Goal: Task Accomplishment & Management: Manage account settings

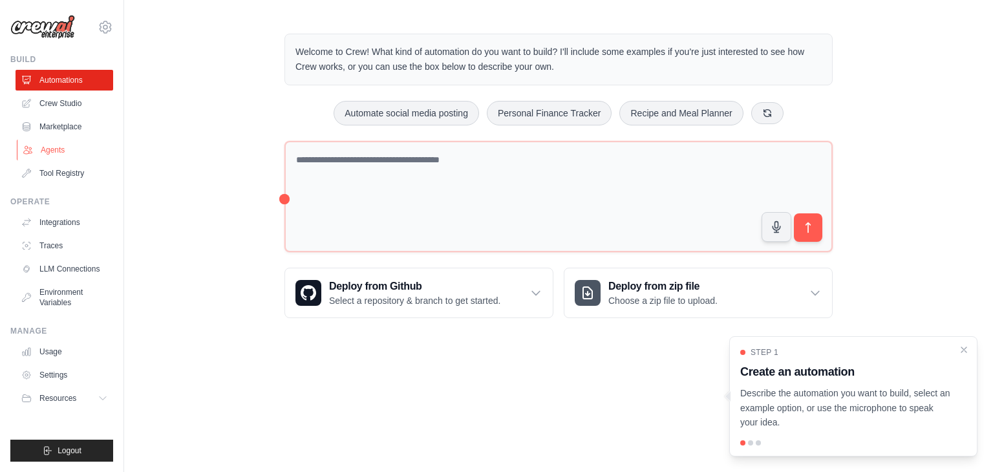
click at [62, 148] on link "Agents" at bounding box center [66, 150] width 98 height 21
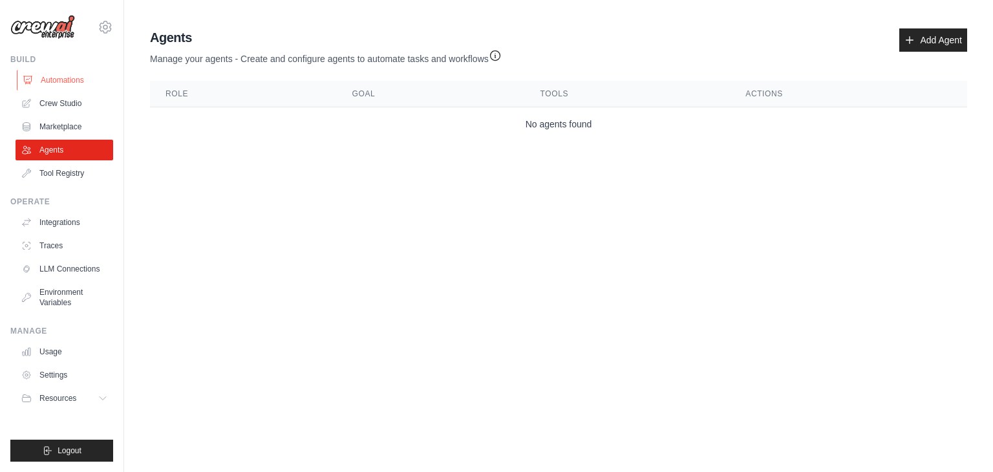
click at [57, 83] on link "Automations" at bounding box center [66, 80] width 98 height 21
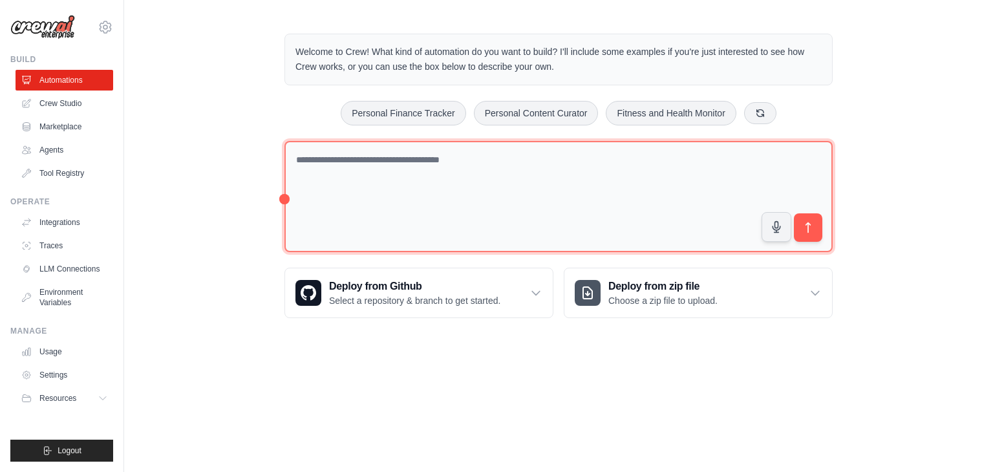
click at [405, 202] on textarea at bounding box center [559, 197] width 548 height 112
type textarea "**********"
click at [382, 160] on textarea "**********" at bounding box center [559, 197] width 548 height 112
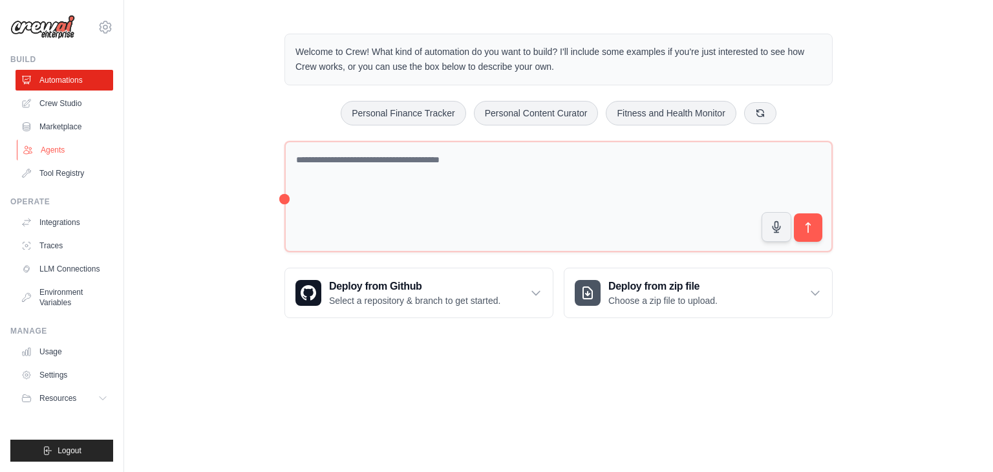
click at [50, 150] on link "Agents" at bounding box center [66, 150] width 98 height 21
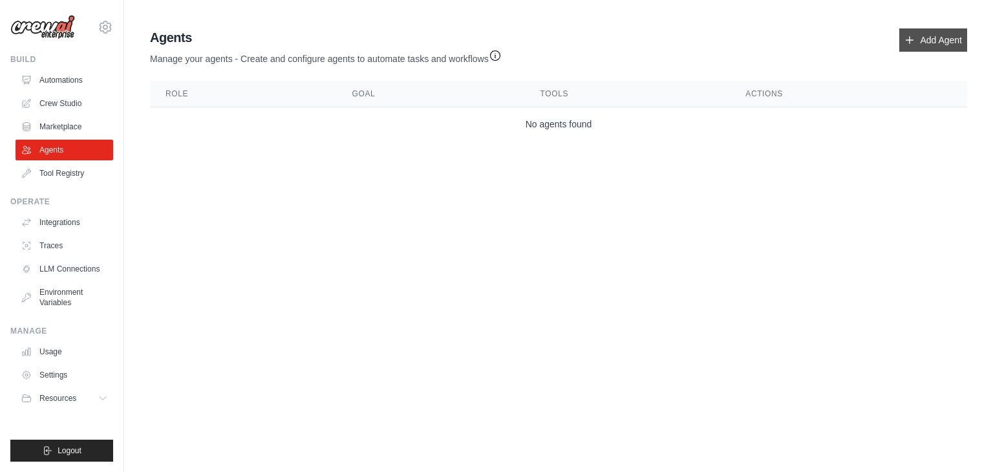
click at [933, 37] on link "Add Agent" at bounding box center [934, 39] width 68 height 23
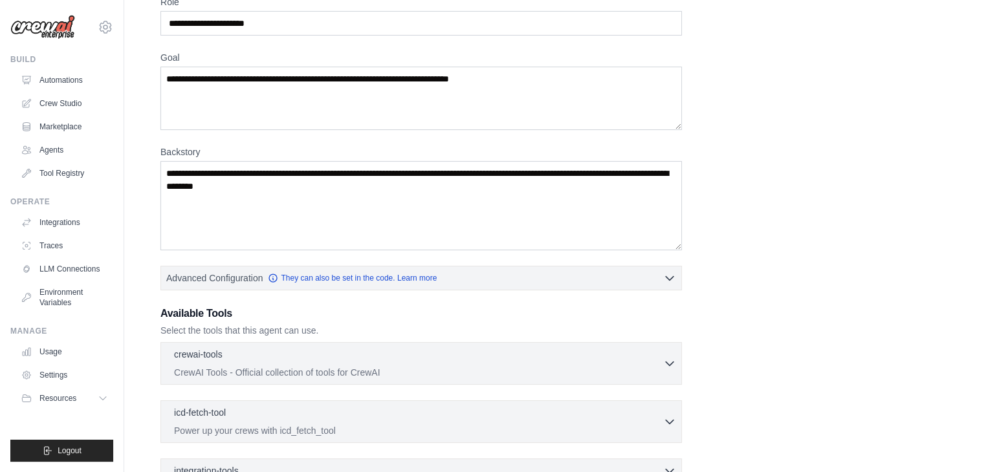
scroll to position [220, 0]
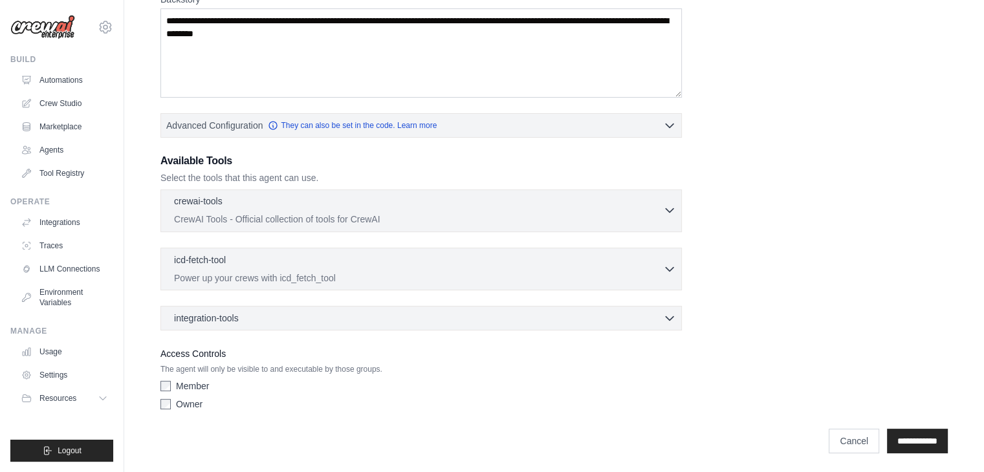
click at [507, 213] on p "CrewAI Tools - Official collection of tools for CrewAI" at bounding box center [418, 219] width 489 height 13
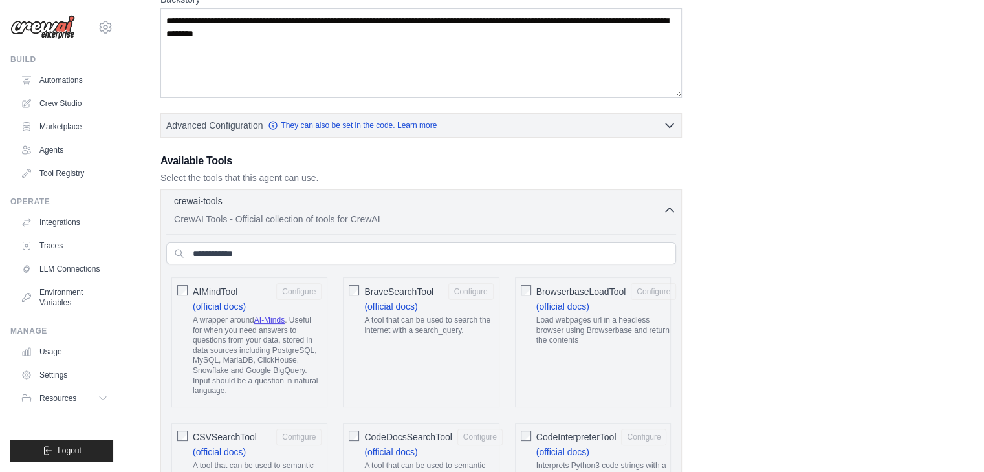
click at [507, 213] on p "CrewAI Tools - Official collection of tools for CrewAI" at bounding box center [418, 219] width 489 height 13
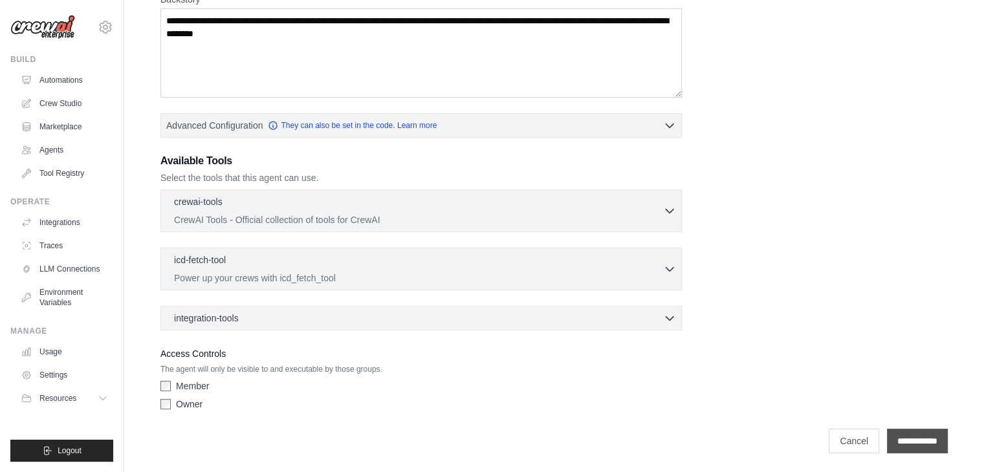
click at [901, 445] on input "**********" at bounding box center [917, 441] width 61 height 25
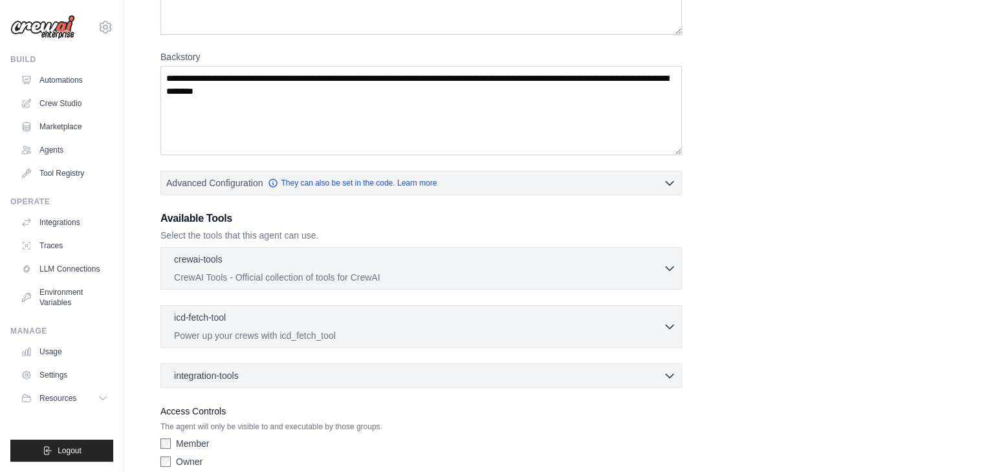
scroll to position [318, 0]
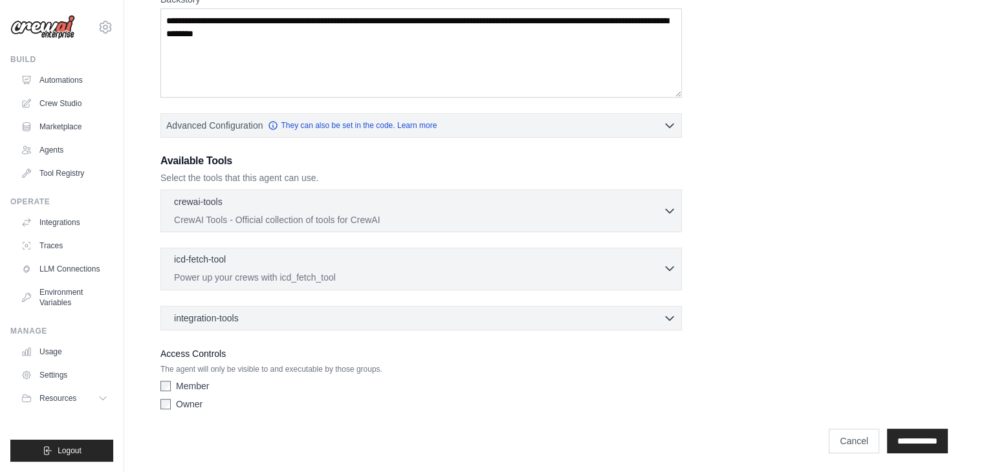
click at [608, 272] on p "Power up your crews with icd_fetch_tool" at bounding box center [418, 277] width 489 height 13
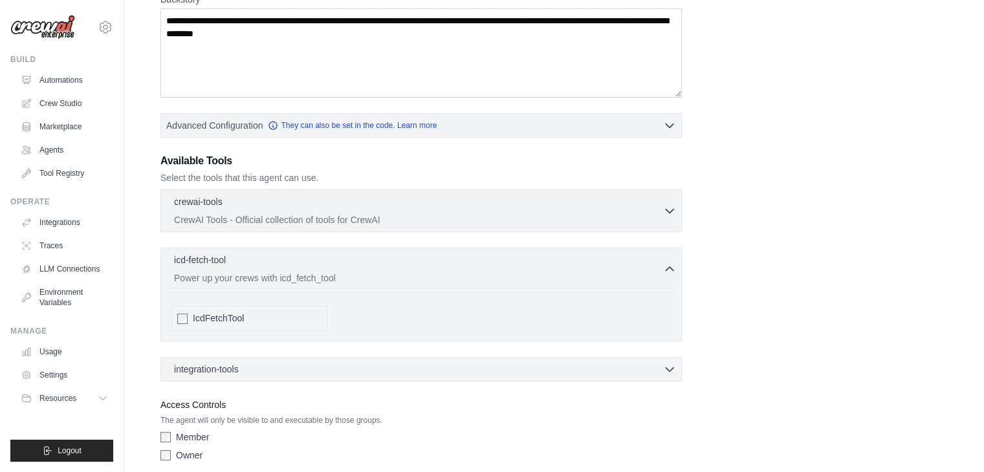
click at [173, 323] on div "IcdFetchTool" at bounding box center [249, 318] width 156 height 25
click at [272, 371] on div "integration-tools 0 selected" at bounding box center [425, 368] width 502 height 13
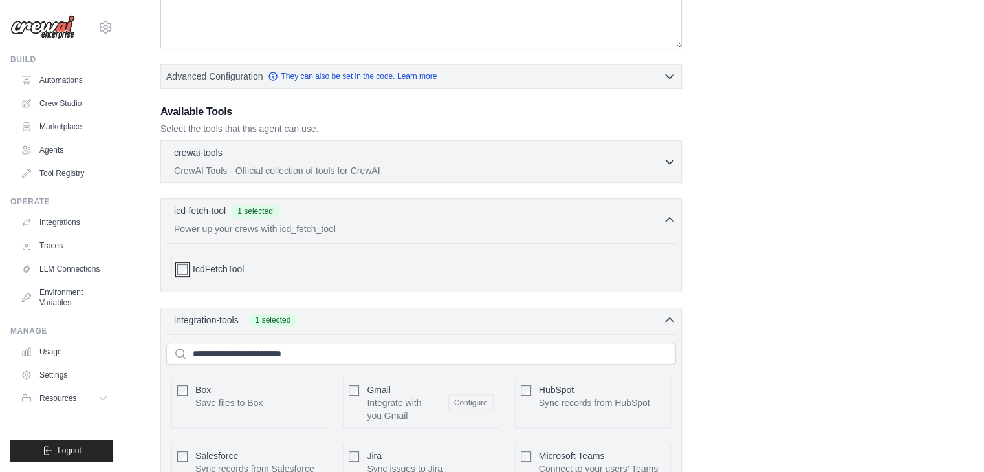
scroll to position [365, 0]
click at [383, 167] on p "CrewAI Tools - Official collection of tools for CrewAI" at bounding box center [418, 172] width 489 height 13
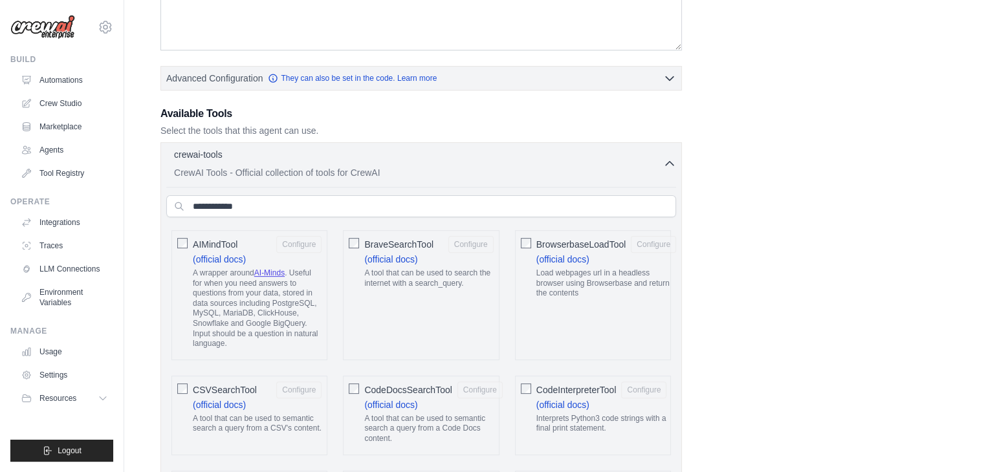
click at [175, 244] on div "AIMindTool Configure (official docs) A wrapper around AI-Minds . Useful for whe…" at bounding box center [249, 295] width 156 height 130
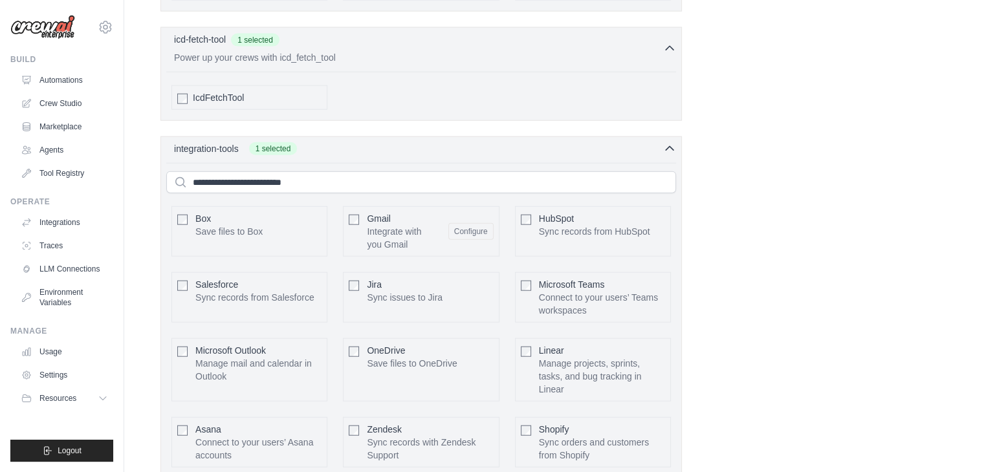
scroll to position [3237, 0]
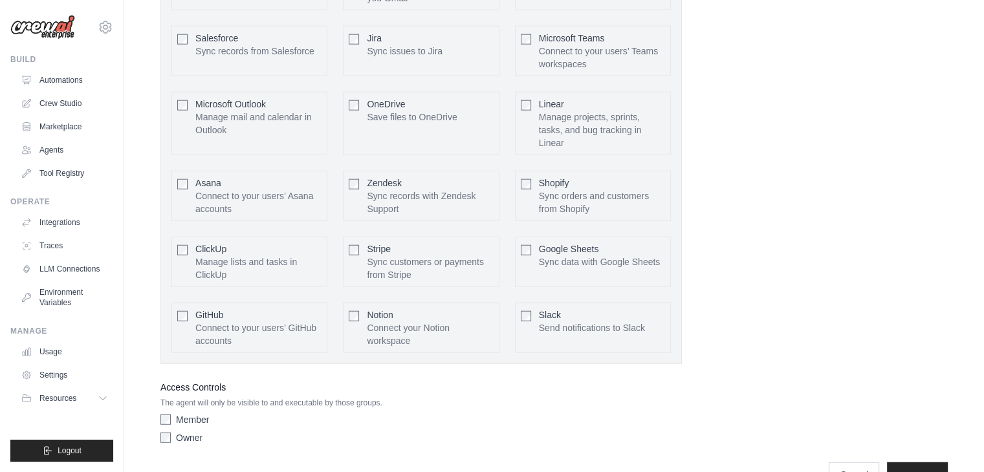
click at [881, 449] on div "**********" at bounding box center [553, 468] width 787 height 38
click at [894, 462] on input "**********" at bounding box center [917, 474] width 61 height 25
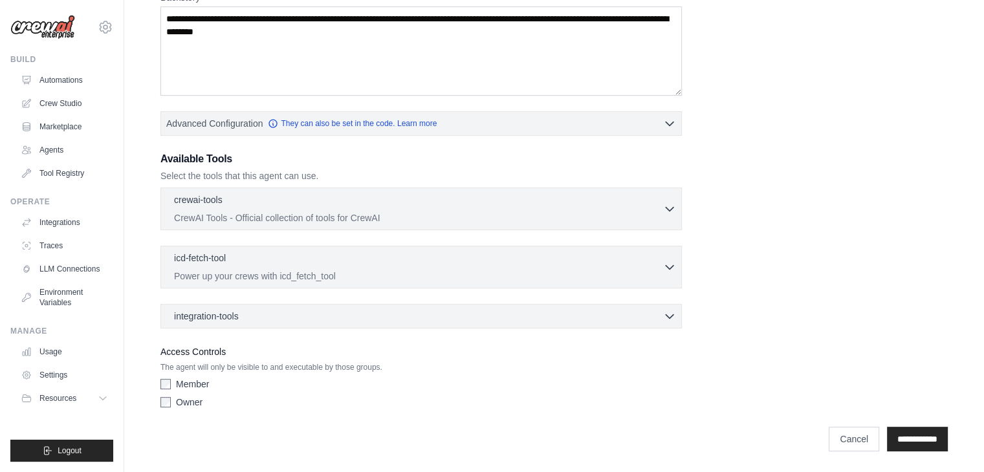
scroll to position [0, 0]
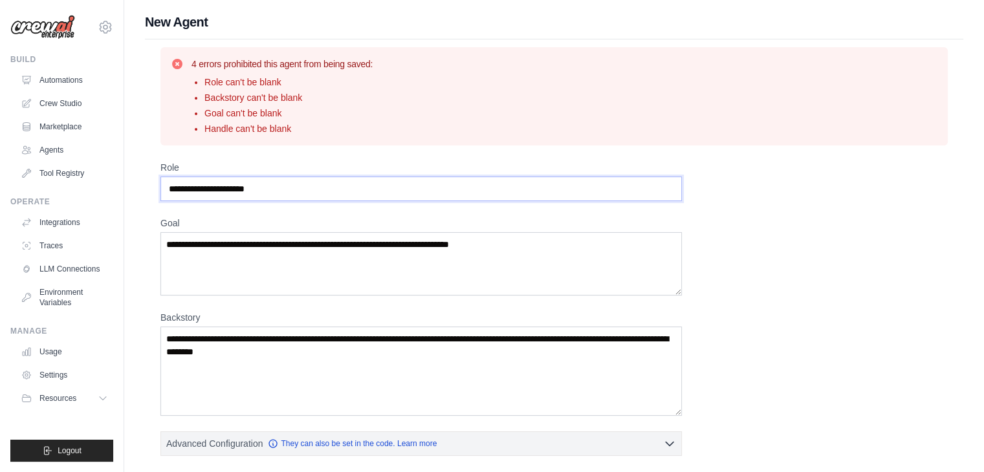
click at [551, 192] on input "Role" at bounding box center [420, 189] width 521 height 25
click at [551, 192] on input "****" at bounding box center [420, 189] width 521 height 25
type input "*********"
click at [323, 275] on textarea "Goal" at bounding box center [420, 263] width 521 height 63
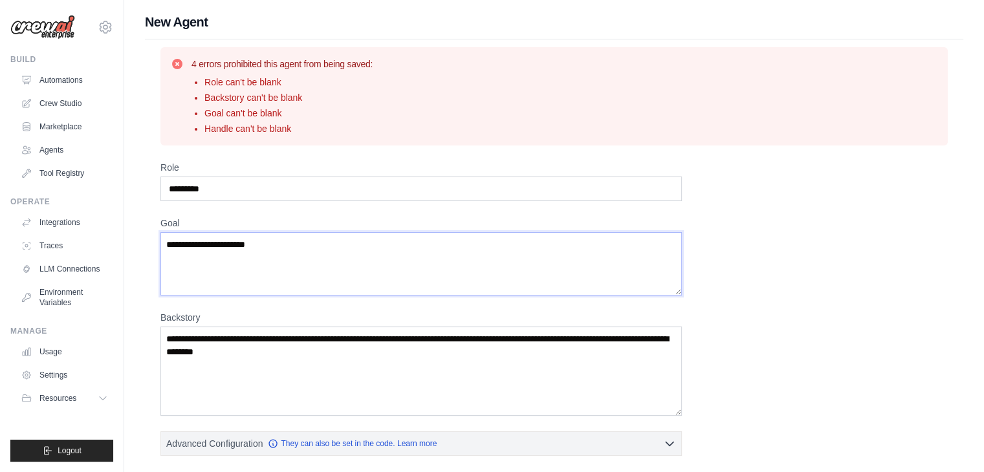
type textarea "**********"
click at [344, 358] on textarea "Backstory" at bounding box center [420, 371] width 521 height 89
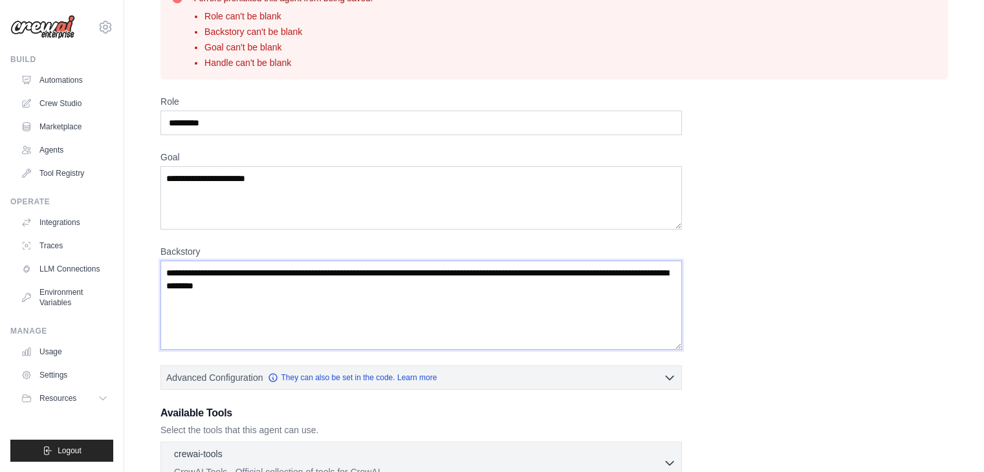
scroll to position [74, 0]
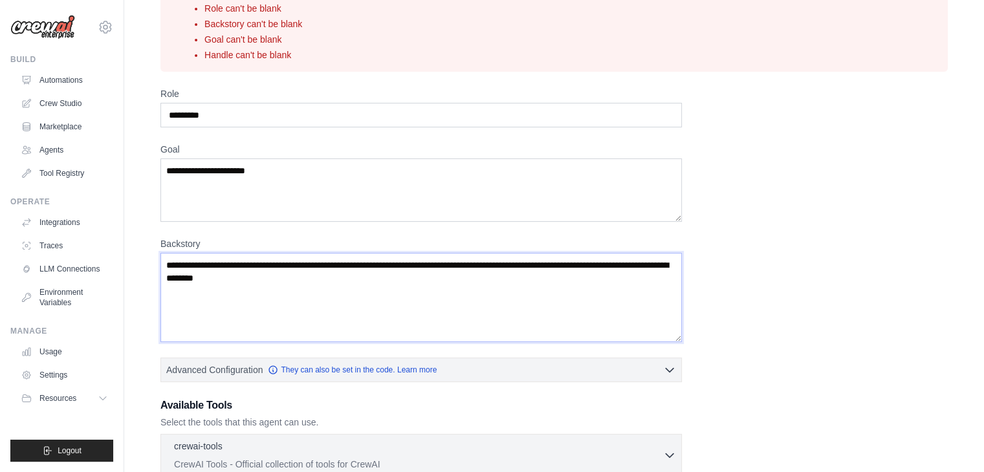
click at [277, 279] on textarea "Backstory" at bounding box center [420, 297] width 521 height 89
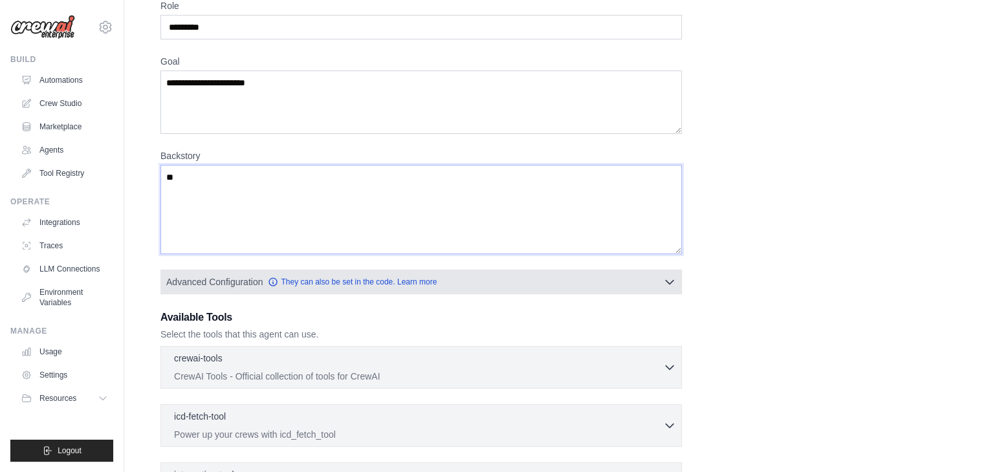
scroll to position [318, 0]
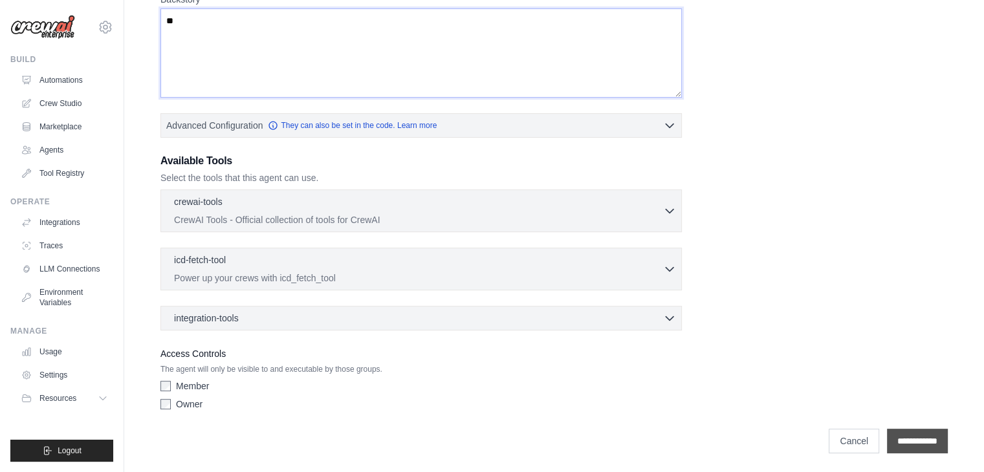
type textarea "**"
click at [933, 440] on input "**********" at bounding box center [917, 441] width 61 height 25
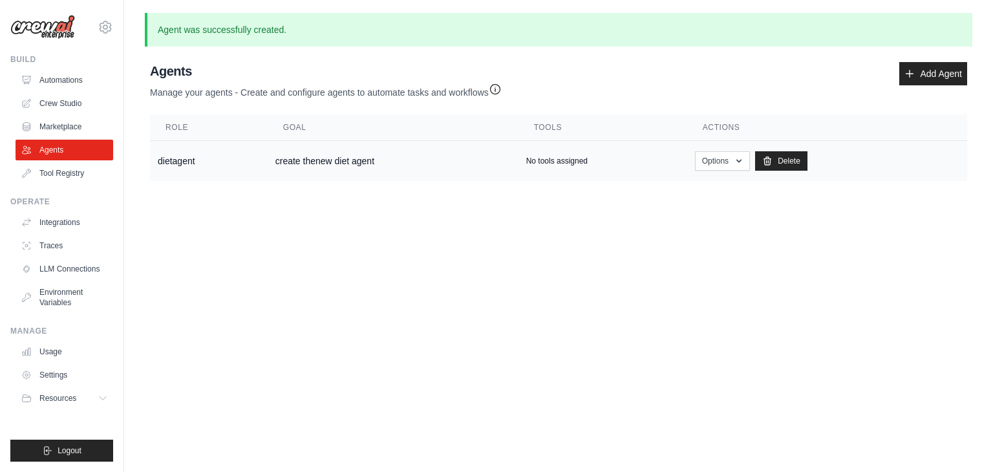
click at [308, 155] on td "create thenew diet agent" at bounding box center [393, 161] width 251 height 41
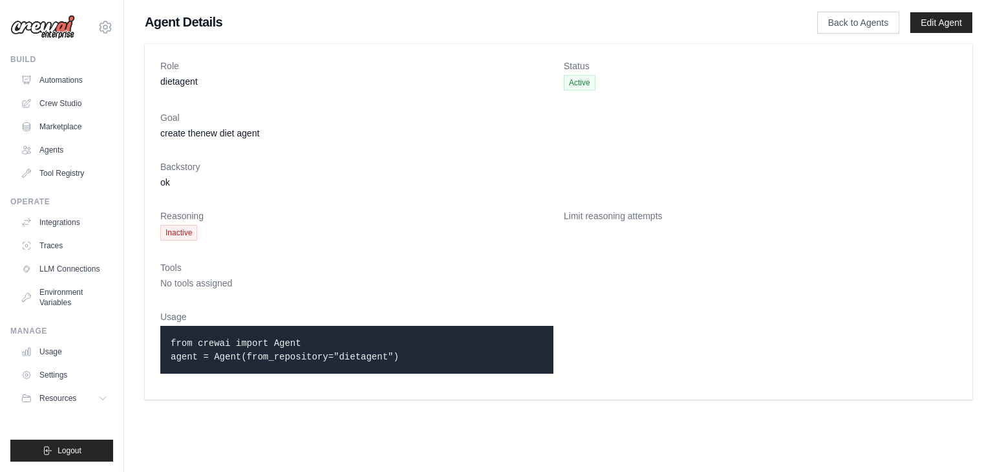
click at [240, 363] on div "from crewai import Agent agent = Agent(from_repository="dietagent")" at bounding box center [356, 350] width 393 height 48
click at [863, 19] on link "Back to Agents" at bounding box center [858, 23] width 82 height 22
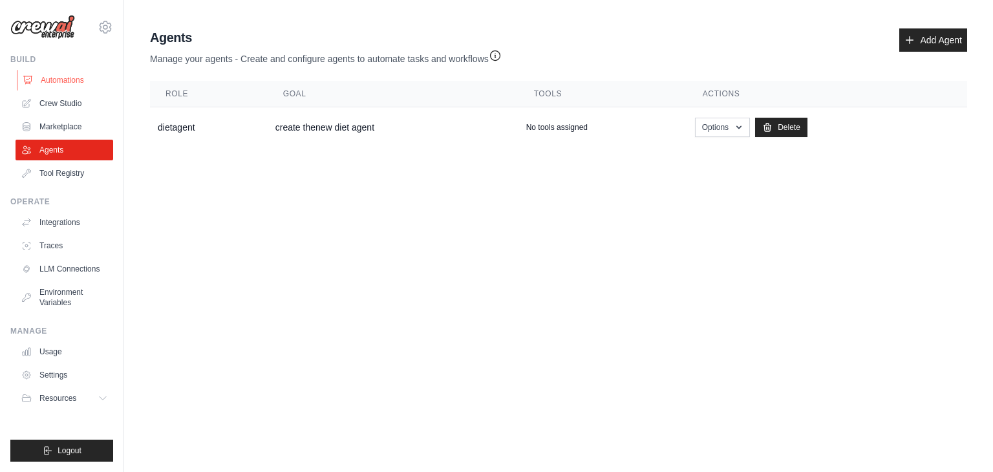
click at [74, 75] on link "Automations" at bounding box center [66, 80] width 98 height 21
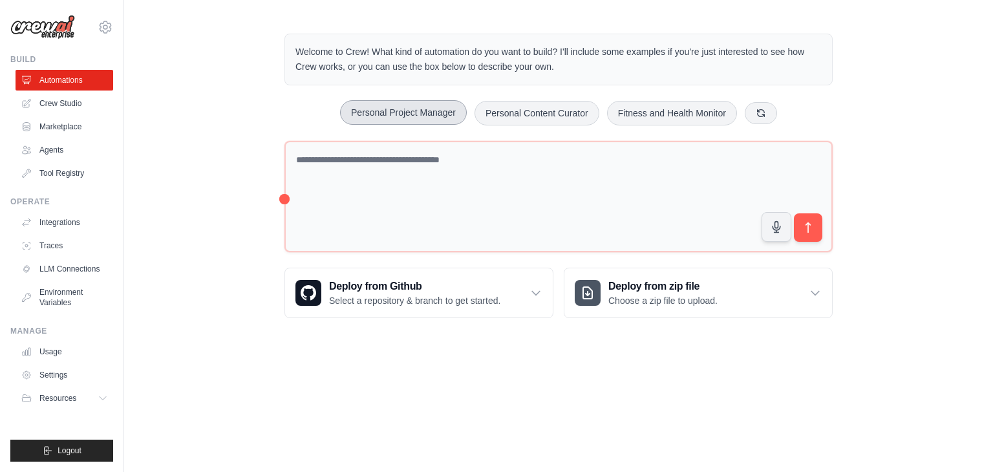
click at [419, 107] on button "Personal Project Manager" at bounding box center [403, 112] width 127 height 25
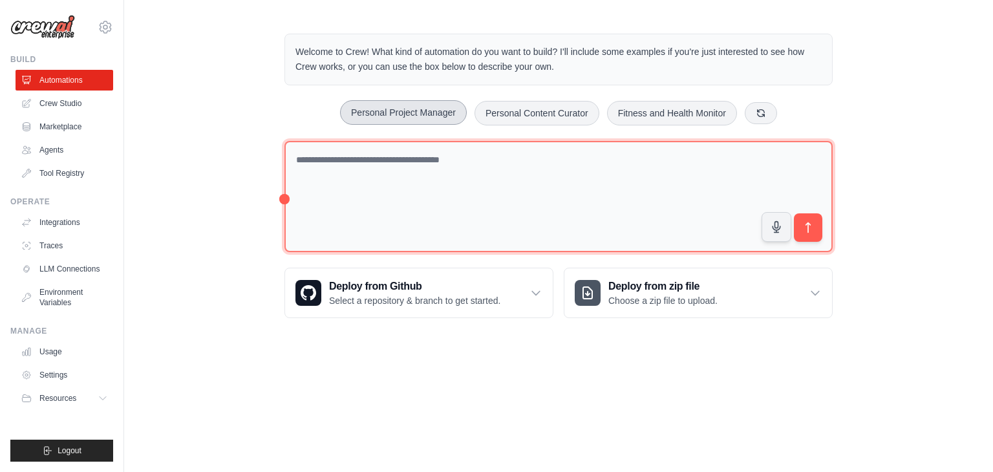
type textarea "**********"
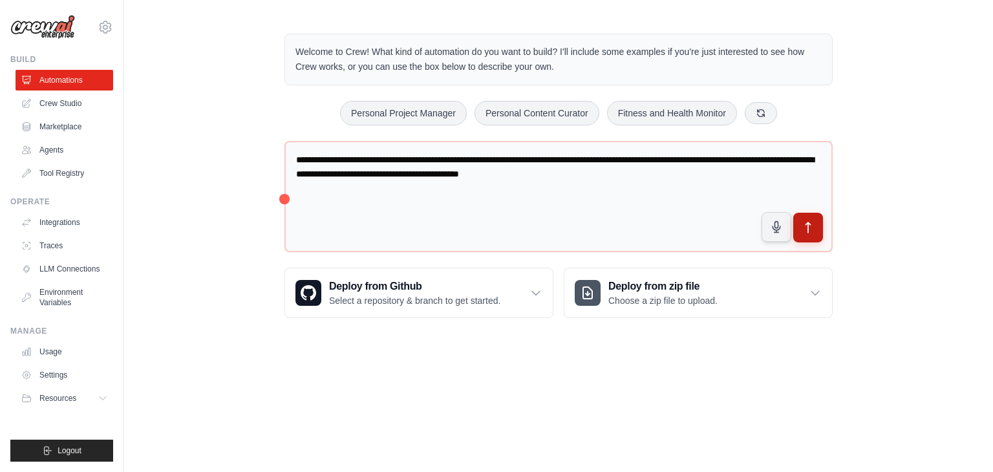
click at [806, 221] on icon "submit" at bounding box center [809, 228] width 14 height 14
click at [62, 101] on link "Crew Studio" at bounding box center [66, 103] width 98 height 21
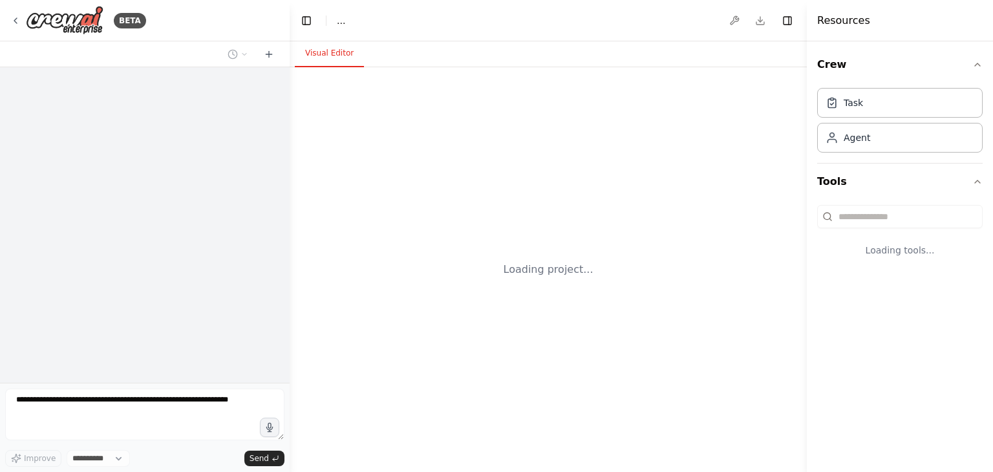
select select "****"
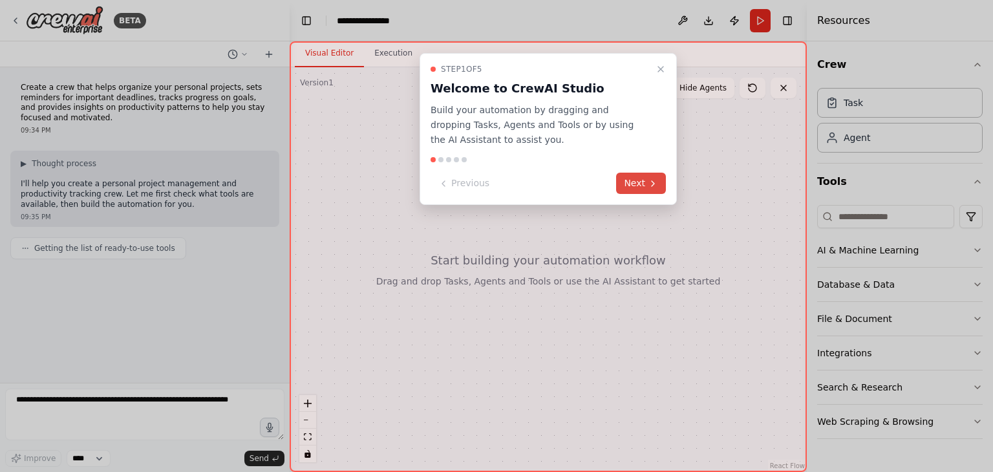
click at [647, 184] on button "Next" at bounding box center [641, 183] width 50 height 21
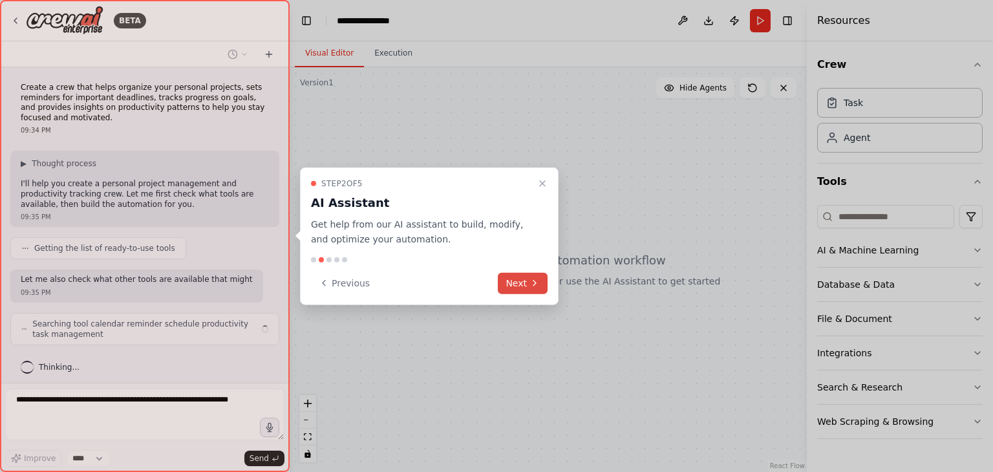
scroll to position [15, 0]
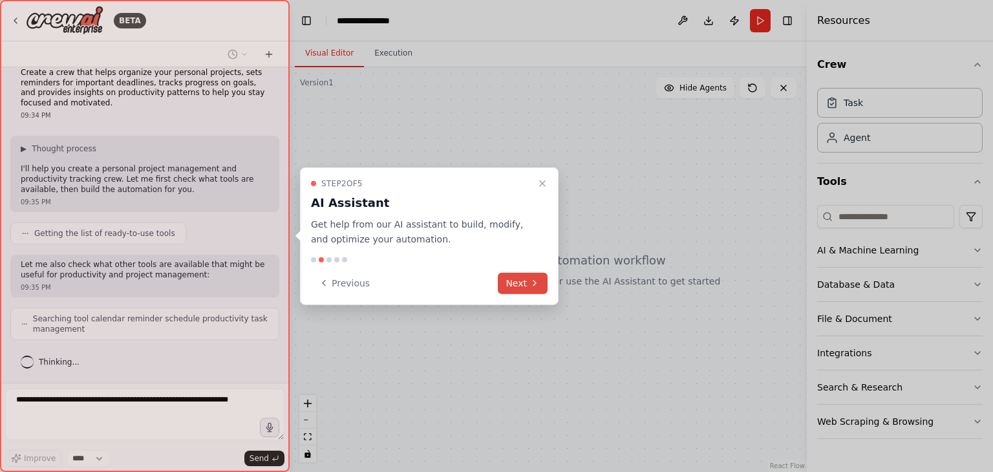
click at [521, 283] on button "Next" at bounding box center [523, 282] width 50 height 21
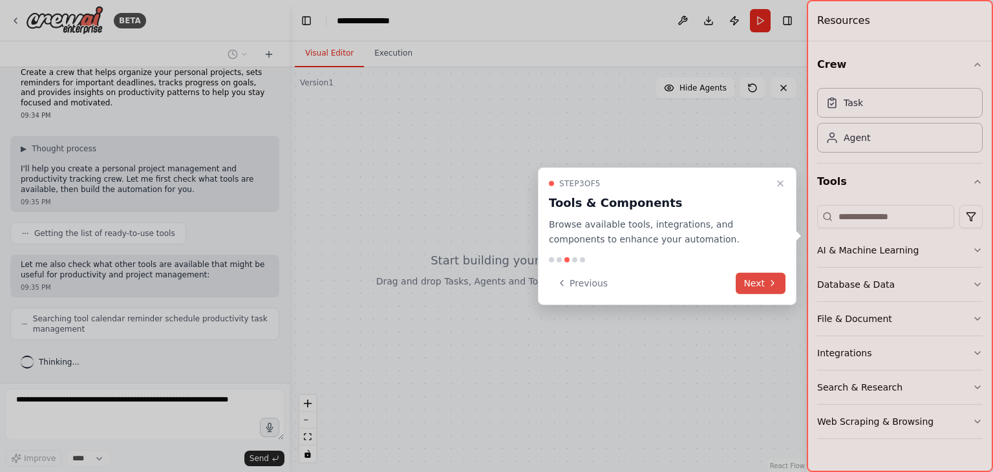
click at [763, 287] on button "Next" at bounding box center [761, 282] width 50 height 21
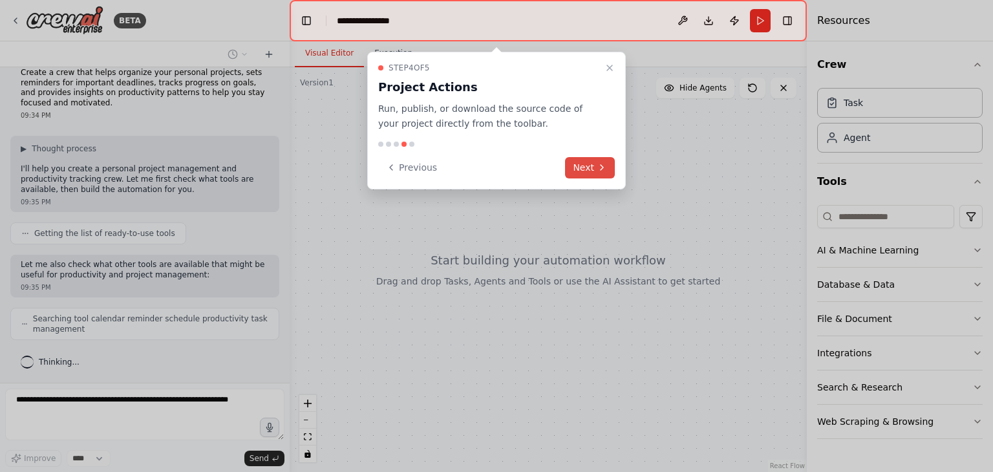
click at [605, 164] on icon at bounding box center [602, 167] width 10 height 10
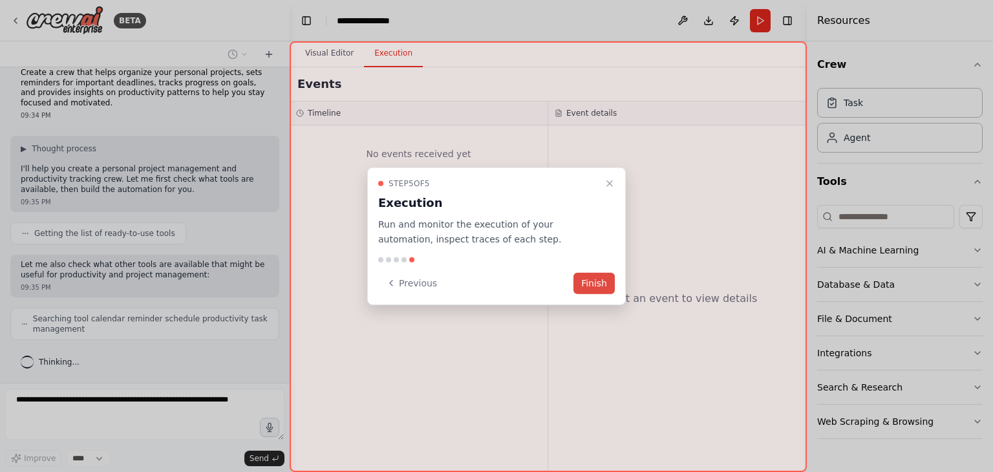
click at [594, 283] on button "Finish" at bounding box center [594, 282] width 41 height 21
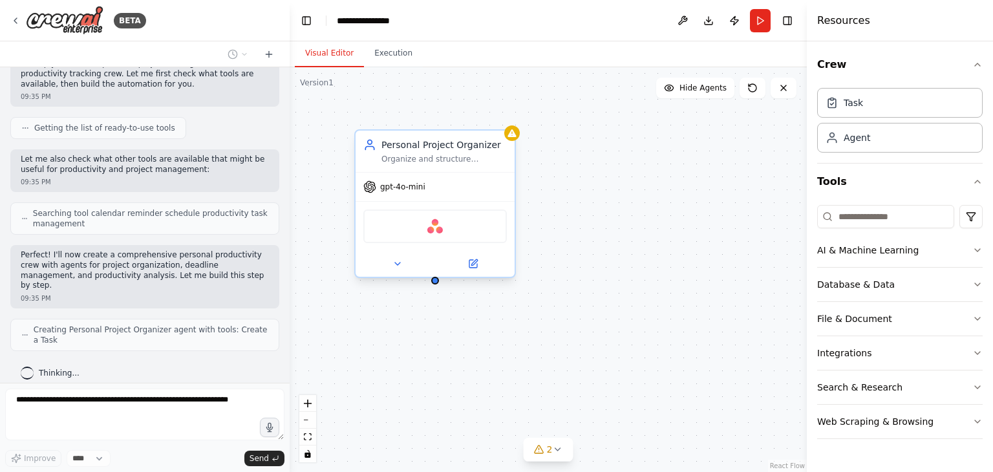
scroll to position [163, 0]
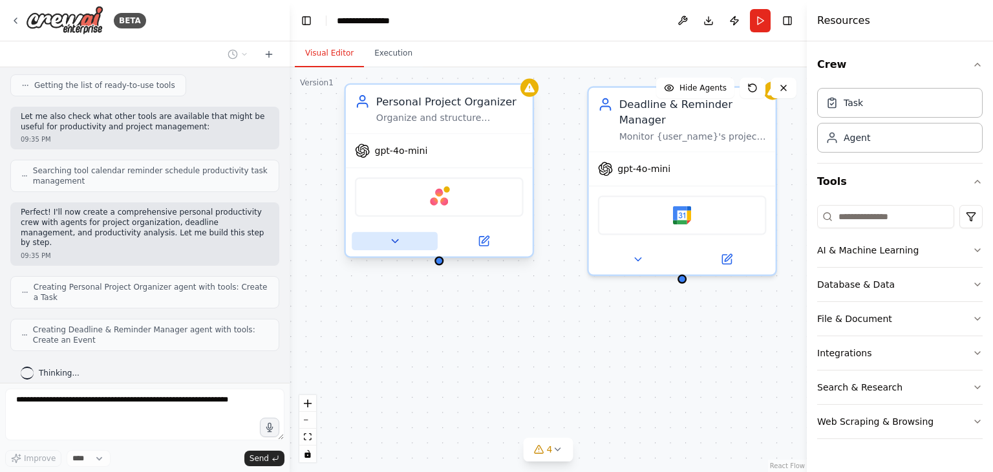
click at [396, 240] on icon at bounding box center [395, 241] width 6 height 3
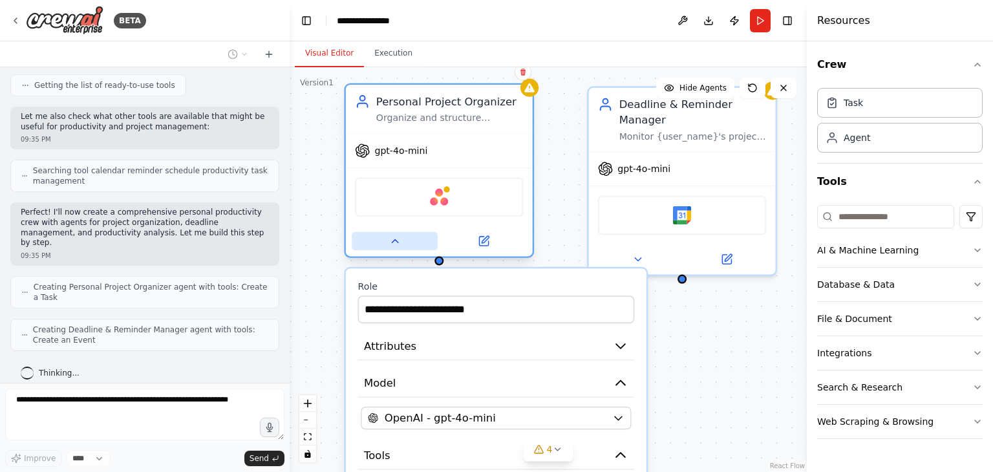
click at [396, 239] on icon at bounding box center [395, 241] width 12 height 12
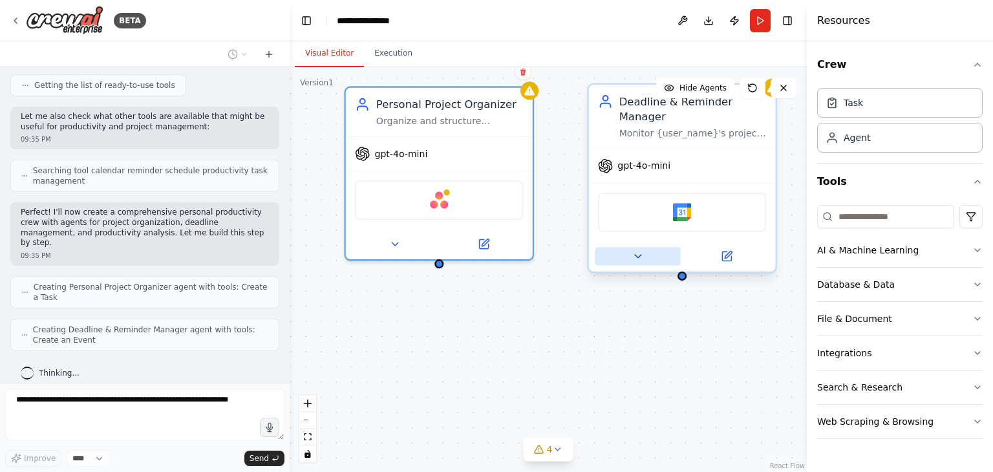
click at [625, 259] on button at bounding box center [638, 256] width 86 height 18
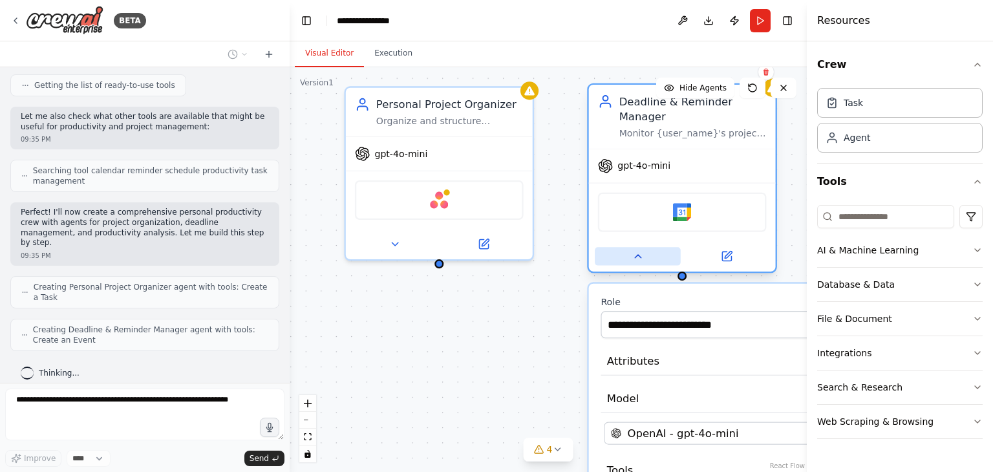
click at [625, 259] on button at bounding box center [638, 256] width 86 height 18
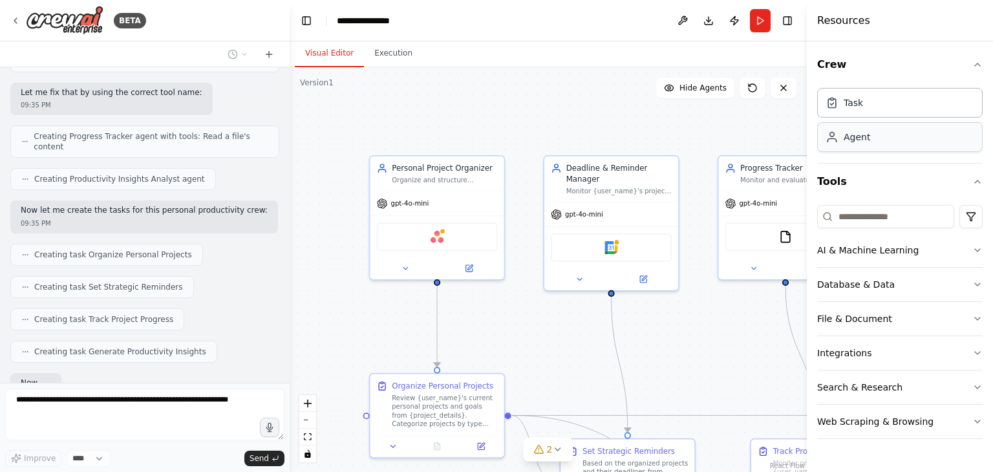
scroll to position [517, 0]
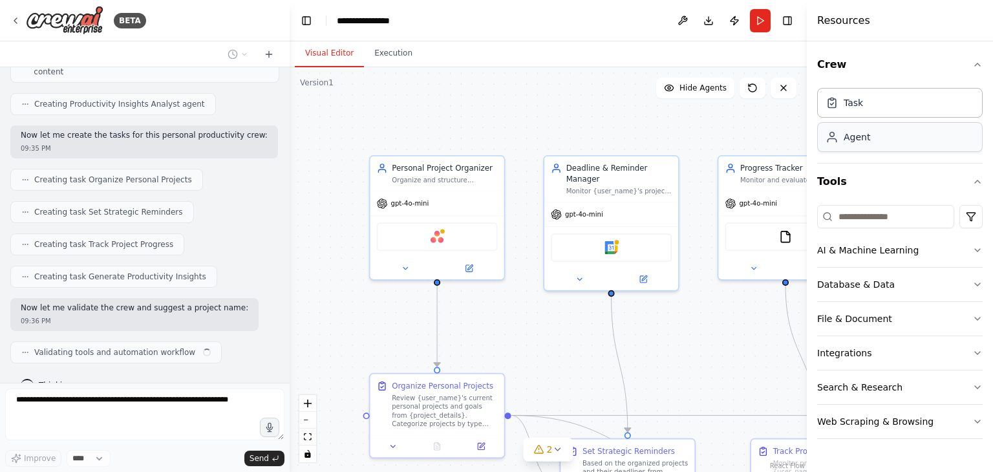
click at [860, 139] on div "Agent" at bounding box center [857, 137] width 27 height 13
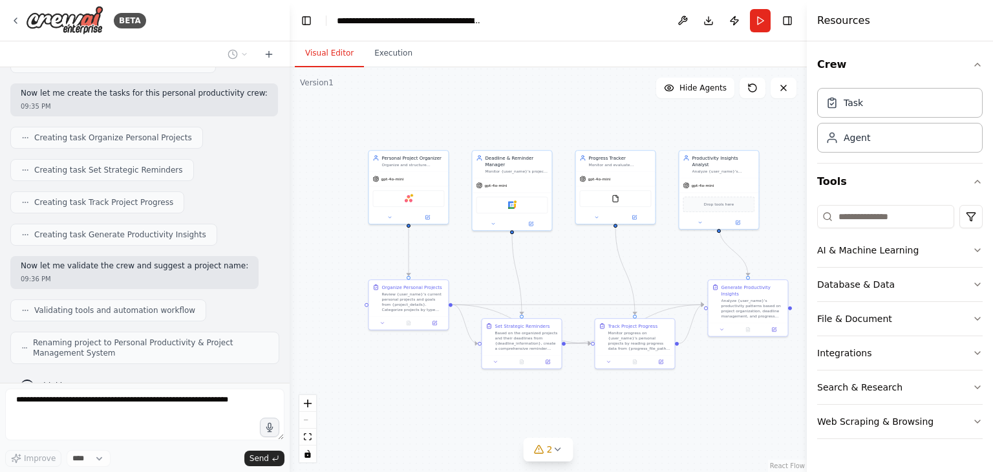
drag, startPoint x: 463, startPoint y: 293, endPoint x: 387, endPoint y: 261, distance: 82.9
click at [387, 261] on div ".deletable-edge-delete-btn { width: 20px; height: 20px; border: 0px solid #ffff…" at bounding box center [548, 269] width 517 height 405
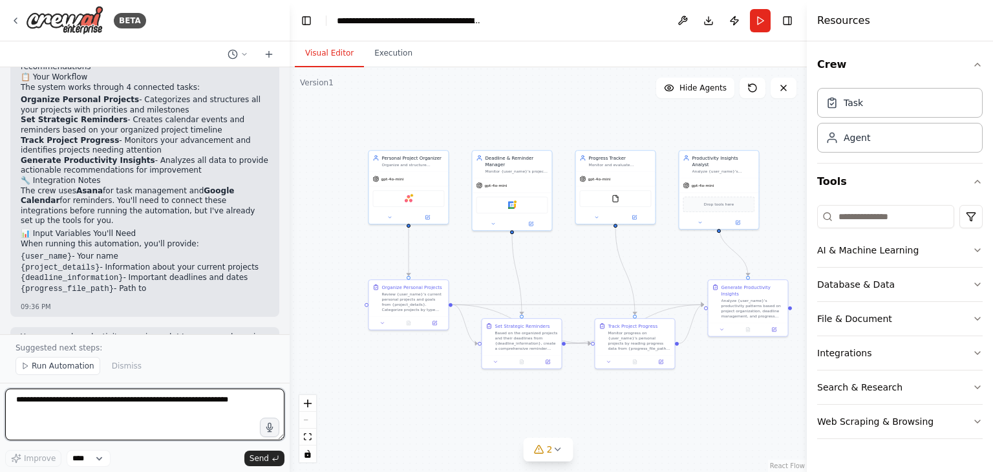
scroll to position [1045, 0]
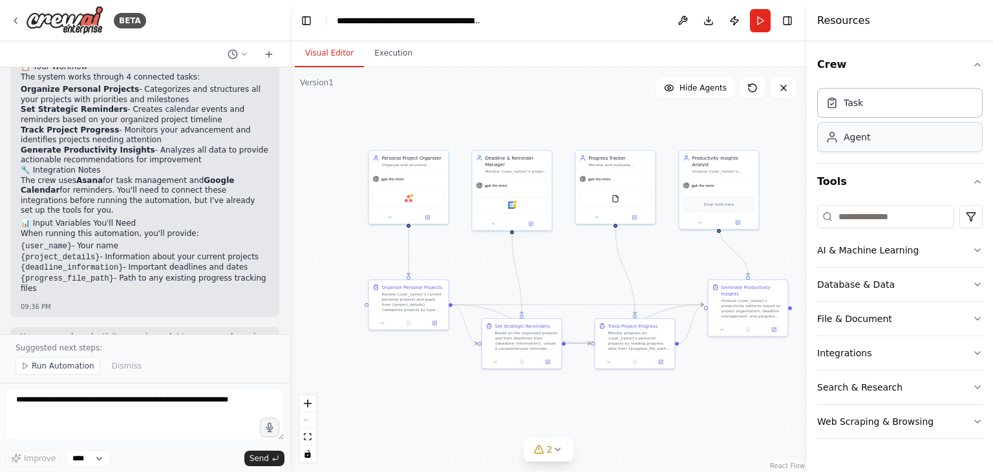
click at [856, 150] on div "Agent" at bounding box center [900, 137] width 166 height 30
click at [69, 368] on span "Run Automation" at bounding box center [63, 366] width 63 height 10
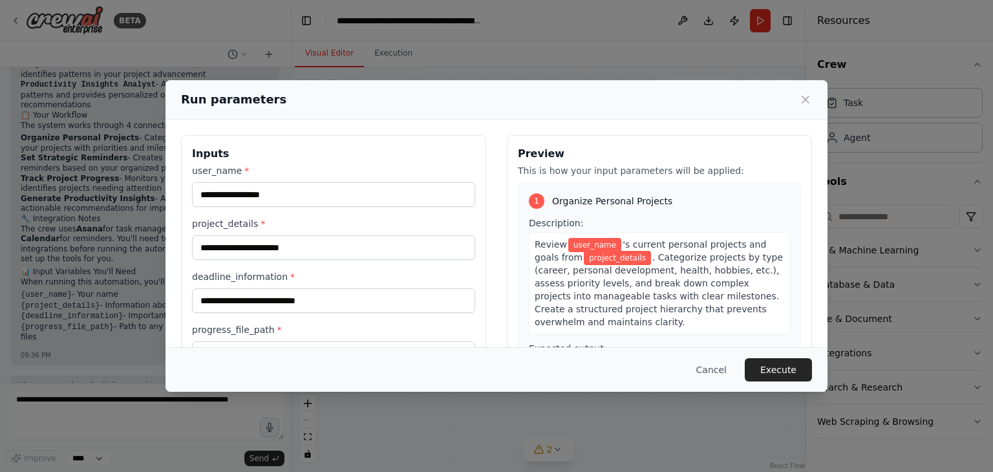
scroll to position [109, 0]
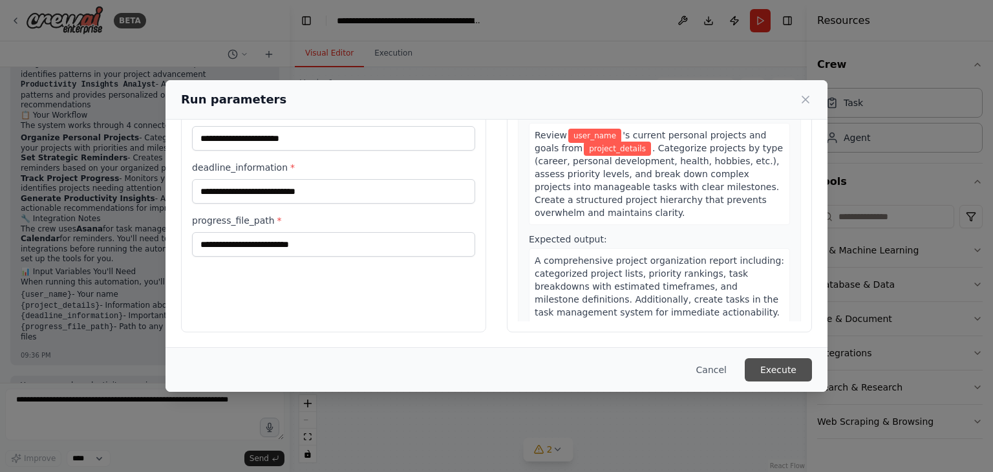
click at [779, 370] on button "Execute" at bounding box center [778, 369] width 67 height 23
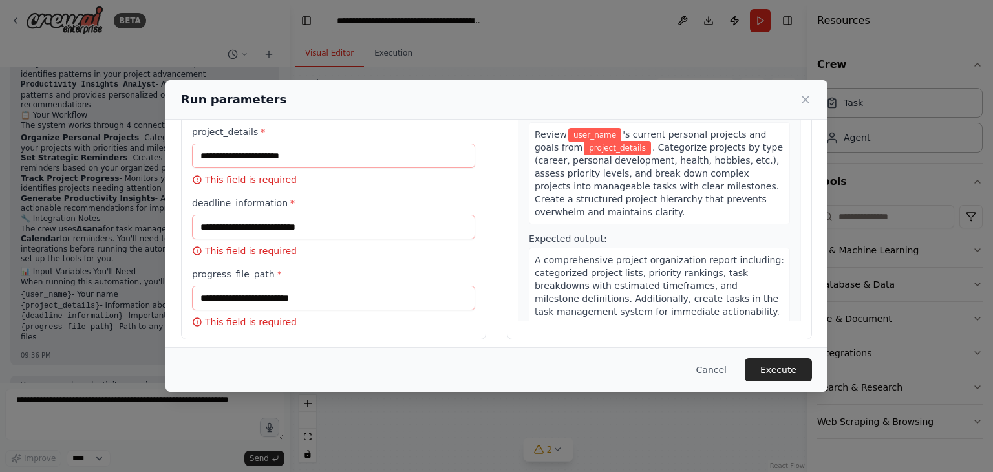
scroll to position [116, 0]
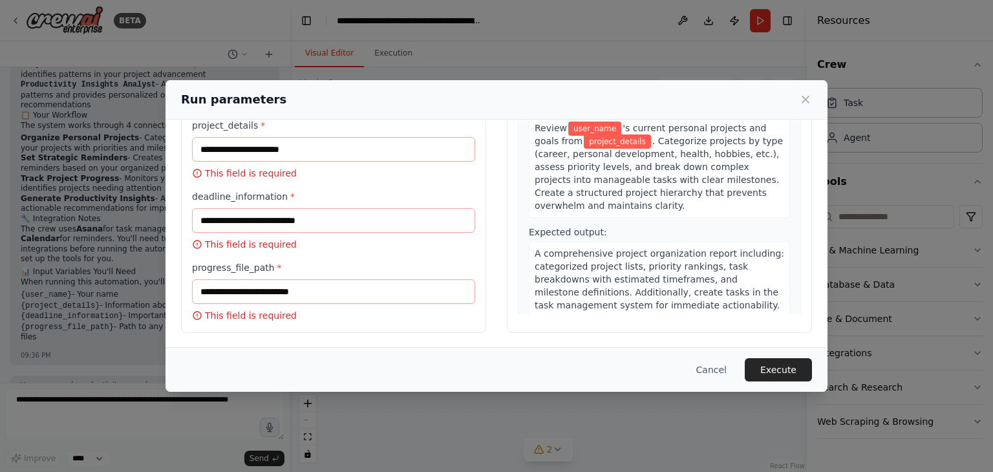
click at [278, 178] on p "This field is required" at bounding box center [333, 173] width 283 height 13
click at [807, 98] on icon at bounding box center [806, 99] width 6 height 6
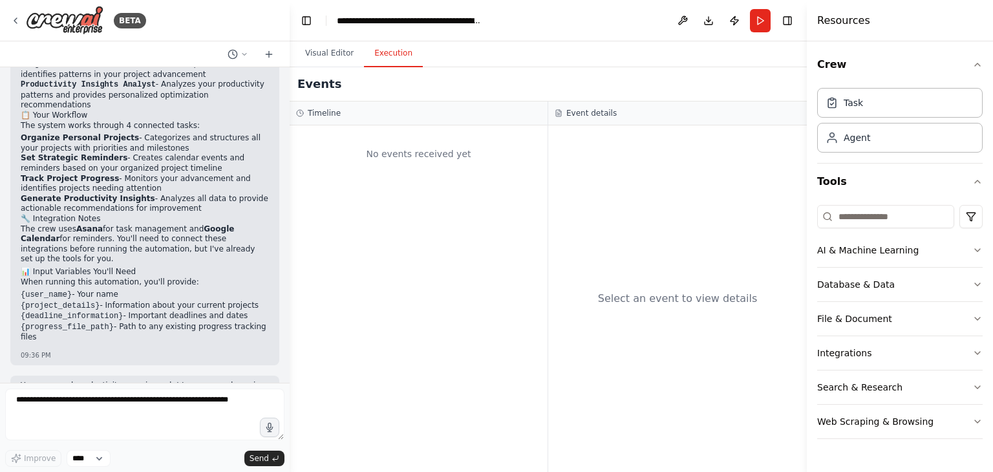
click at [392, 63] on button "Execution" at bounding box center [393, 53] width 59 height 27
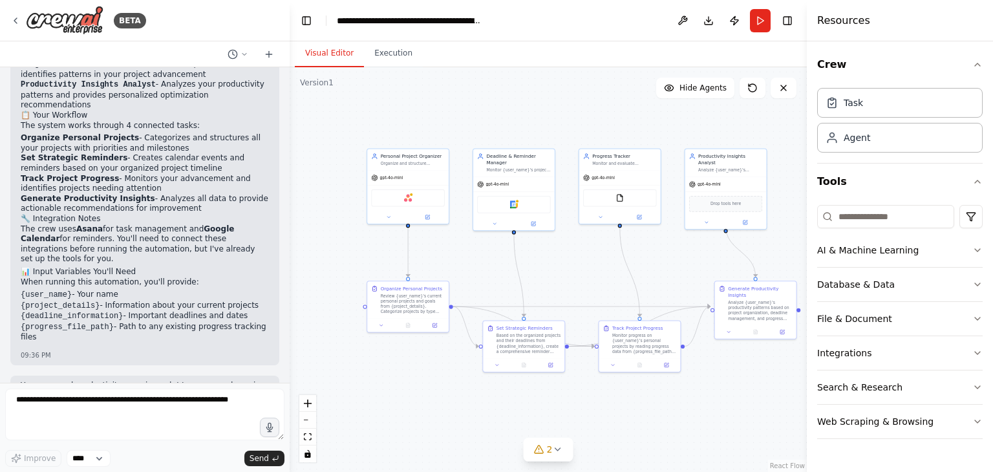
click at [332, 55] on button "Visual Editor" at bounding box center [329, 53] width 69 height 27
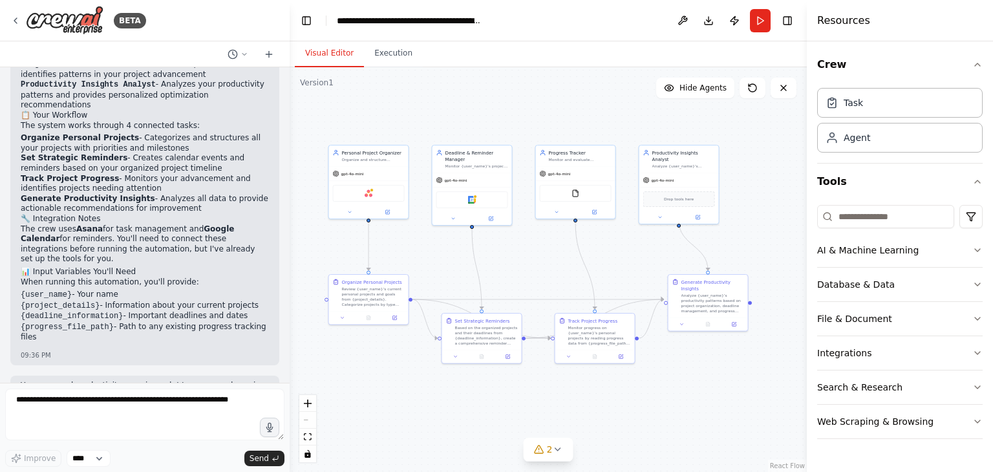
drag, startPoint x: 401, startPoint y: 265, endPoint x: 360, endPoint y: 259, distance: 41.2
click at [360, 259] on div ".deletable-edge-delete-btn { width: 20px; height: 20px; border: 0px solid #ffff…" at bounding box center [548, 269] width 517 height 405
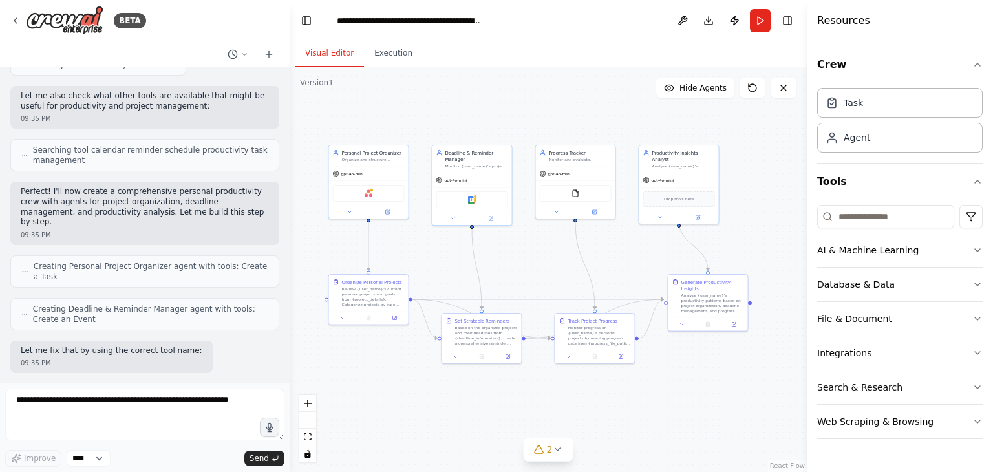
scroll to position [0, 0]
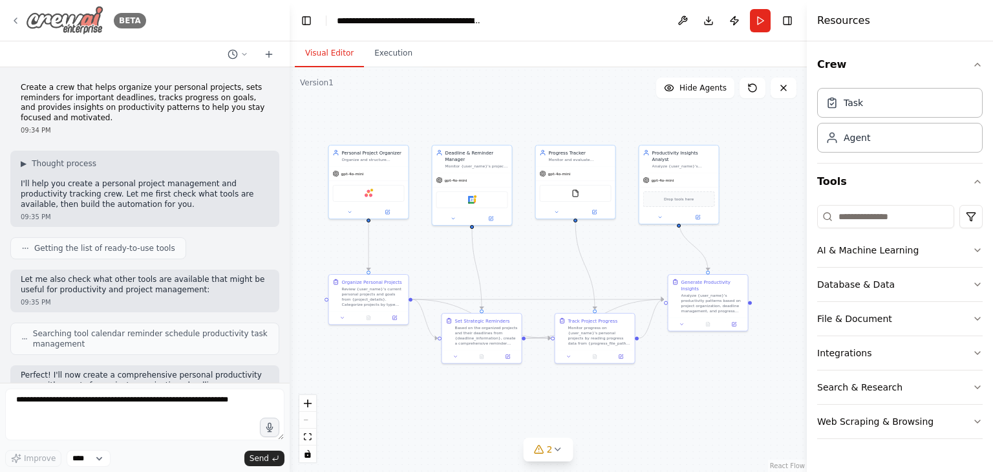
click at [18, 17] on icon at bounding box center [15, 21] width 10 height 10
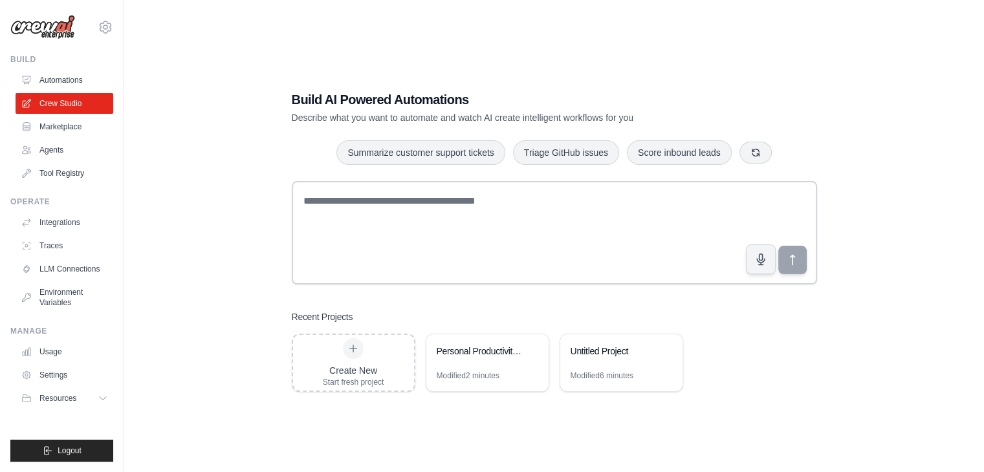
scroll to position [26, 0]
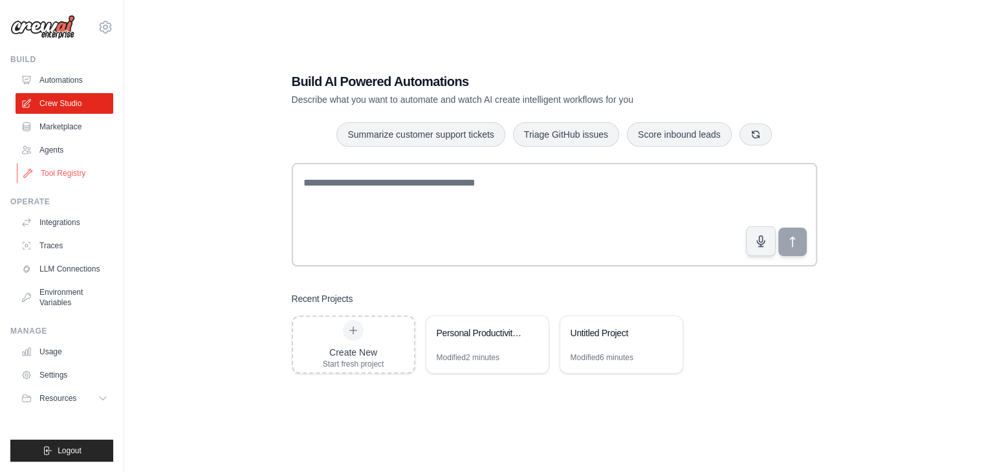
click at [69, 164] on link "Tool Registry" at bounding box center [66, 173] width 98 height 21
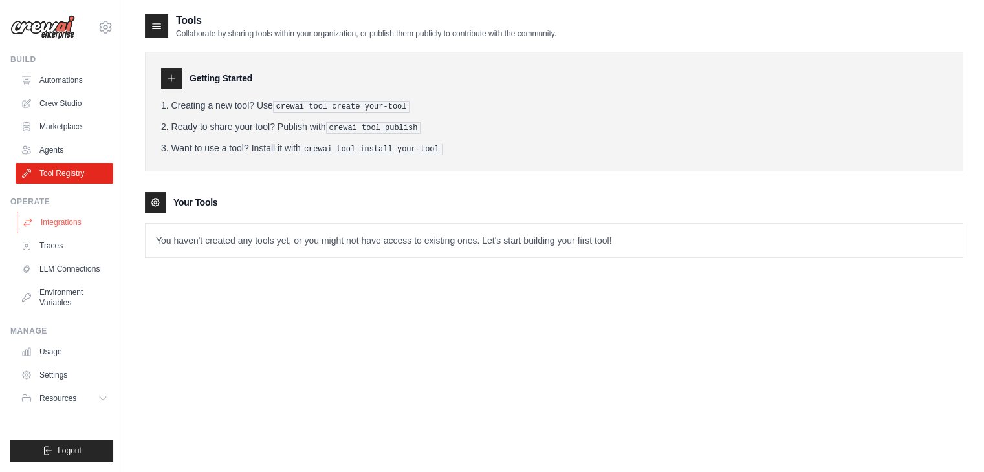
click at [76, 221] on link "Integrations" at bounding box center [66, 222] width 98 height 21
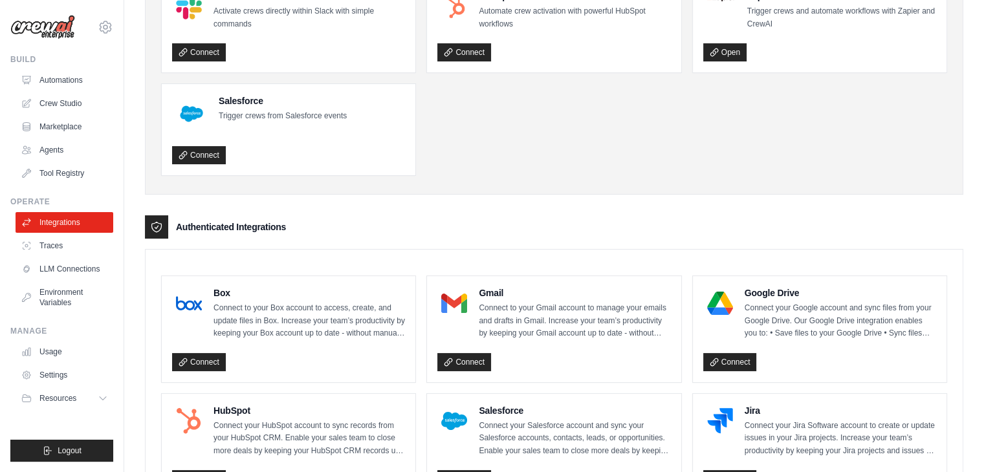
scroll to position [124, 0]
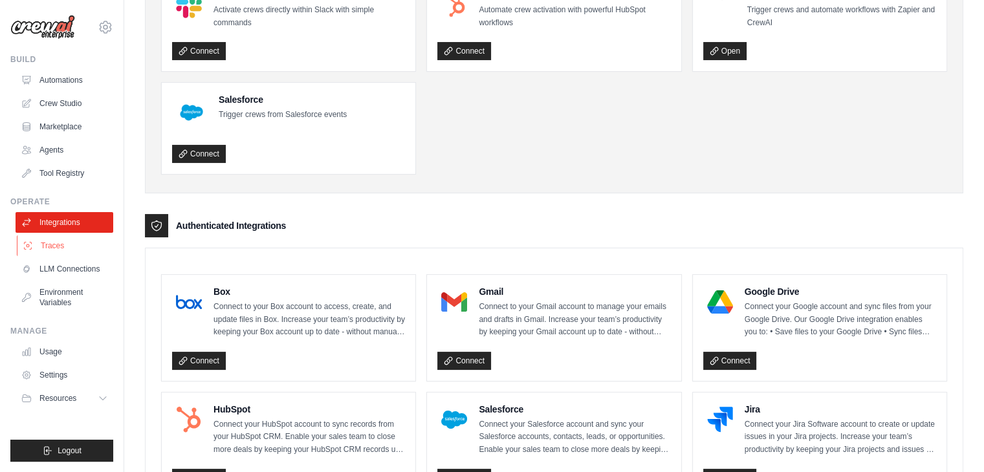
click at [67, 247] on link "Traces" at bounding box center [66, 245] width 98 height 21
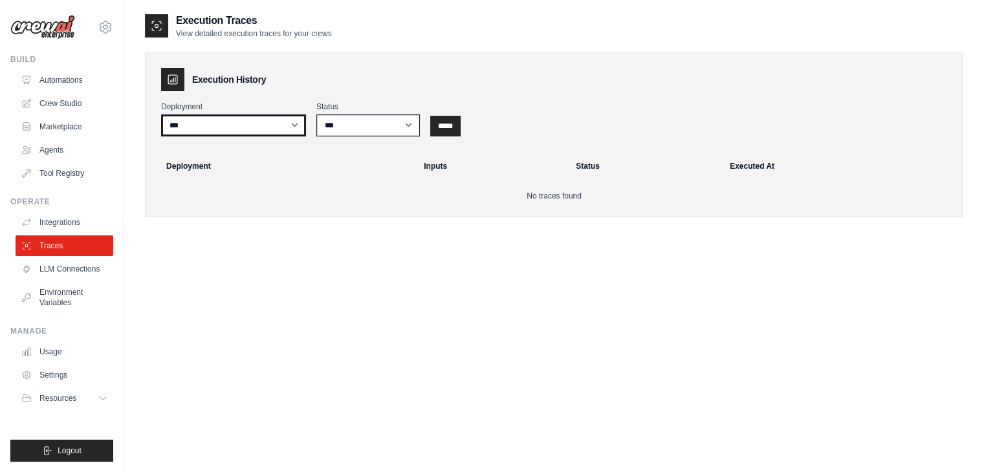
click at [292, 125] on select "***" at bounding box center [233, 125] width 145 height 22
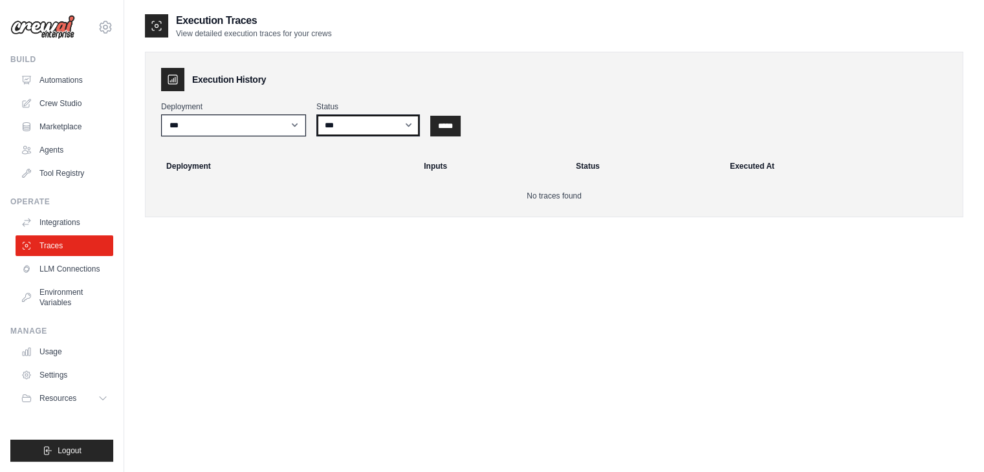
click at [378, 122] on select "*** ********* ******* *****" at bounding box center [367, 125] width 103 height 22
drag, startPoint x: 168, startPoint y: 226, endPoint x: 76, endPoint y: 270, distance: 101.8
click at [76, 270] on div "thathaakhila09@gmail.com Settings Build Automations Crew Studio" at bounding box center [492, 249] width 984 height 498
click at [76, 270] on link "LLM Connections" at bounding box center [66, 269] width 98 height 21
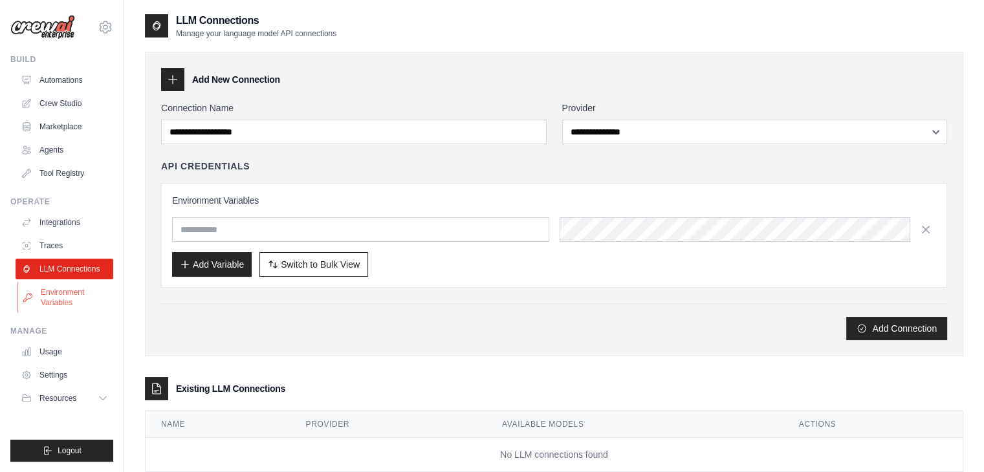
click at [94, 299] on link "Environment Variables" at bounding box center [66, 297] width 98 height 31
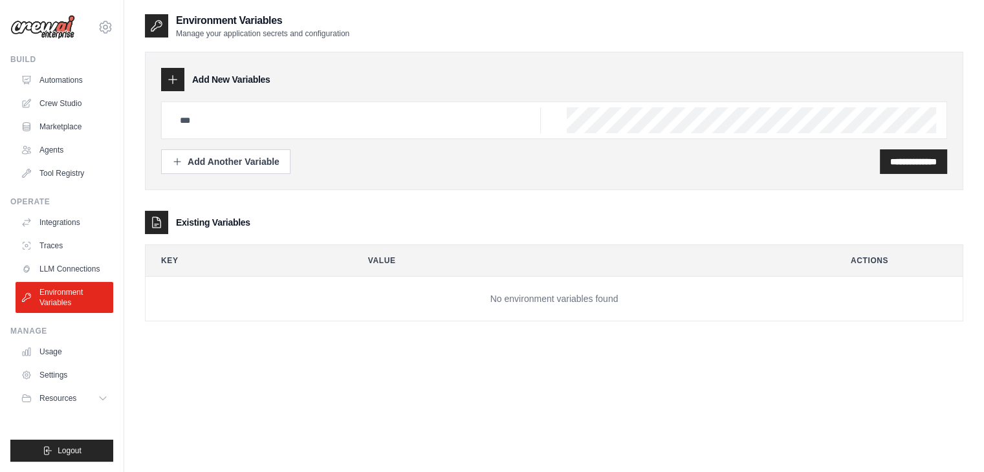
scroll to position [26, 0]
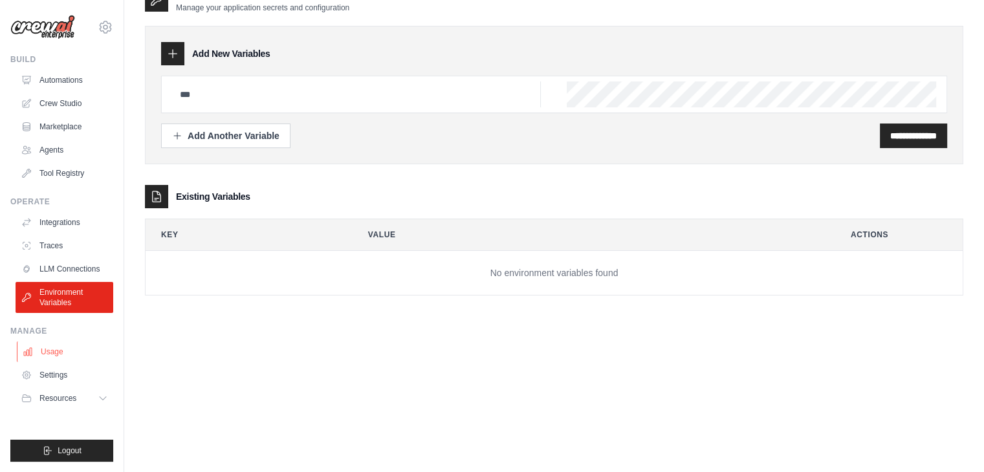
click at [49, 356] on link "Usage" at bounding box center [66, 351] width 98 height 21
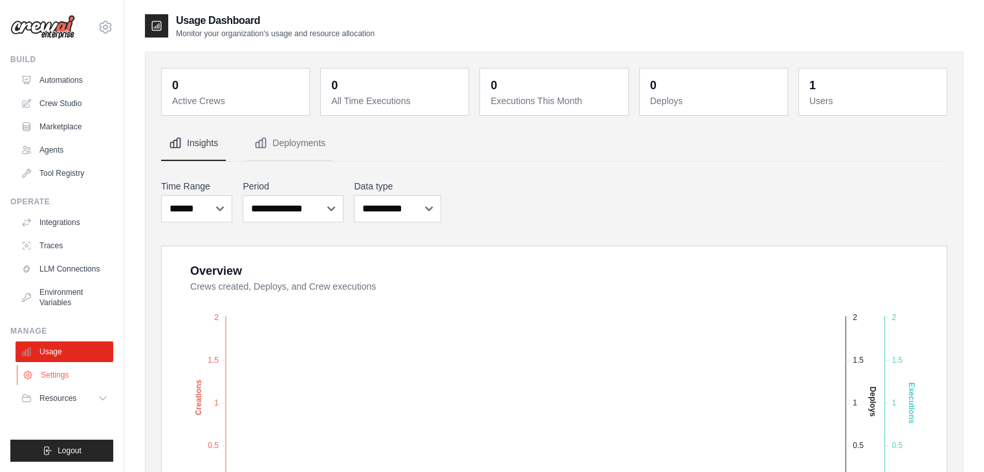
click at [66, 380] on link "Settings" at bounding box center [66, 375] width 98 height 21
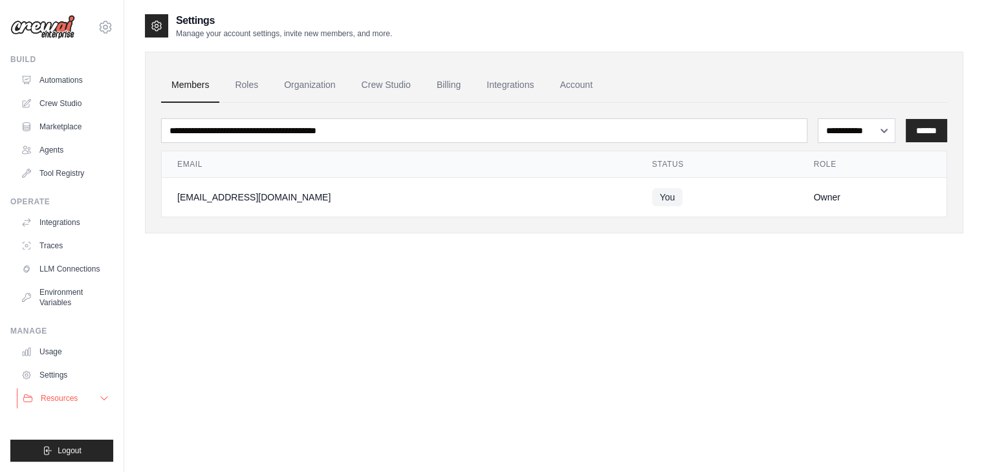
click at [81, 393] on button "Resources" at bounding box center [66, 398] width 98 height 21
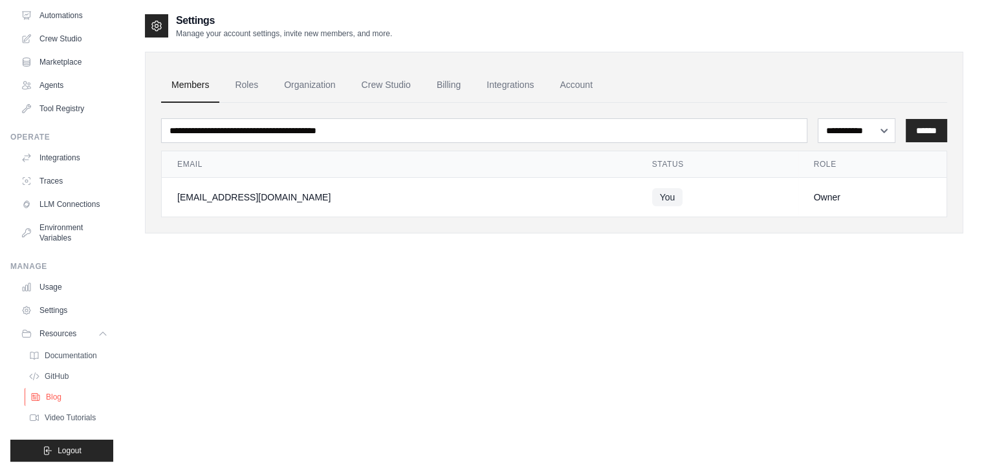
click at [74, 401] on link "Blog" at bounding box center [70, 397] width 90 height 18
click at [68, 357] on span "Documentation" at bounding box center [72, 356] width 52 height 10
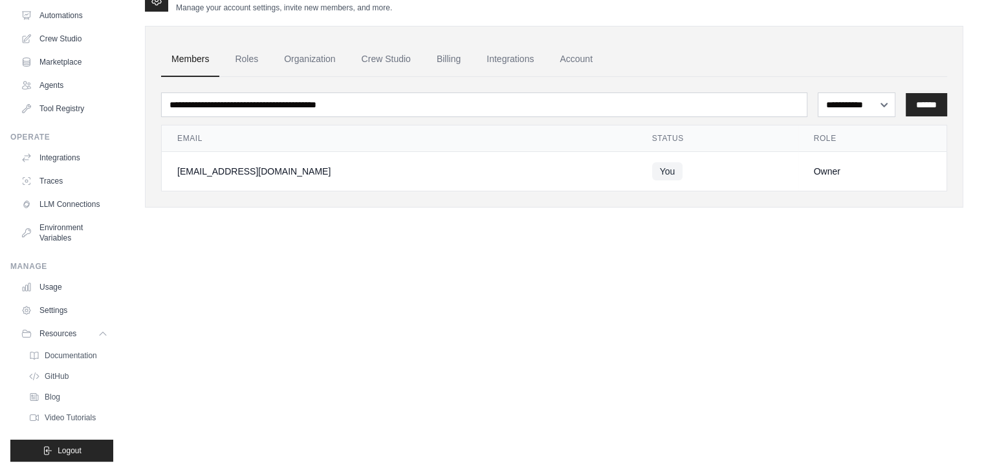
scroll to position [0, 0]
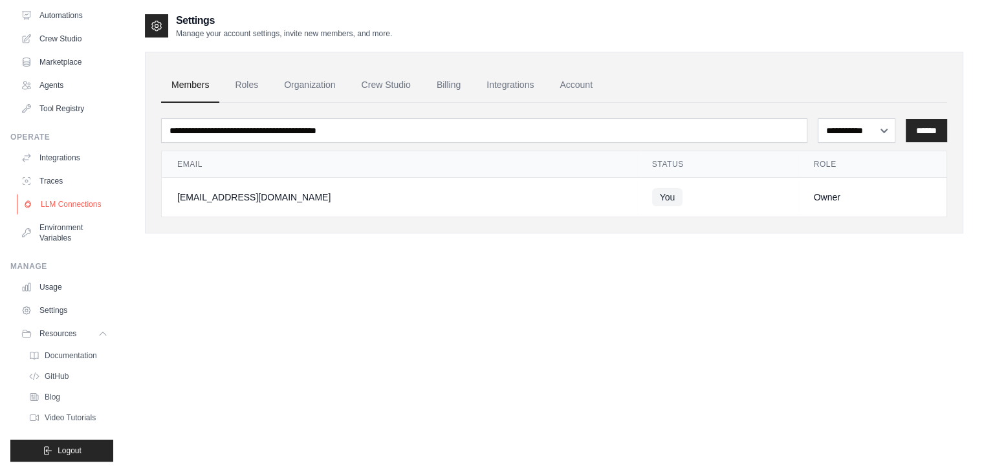
click at [60, 205] on link "LLM Connections" at bounding box center [66, 204] width 98 height 21
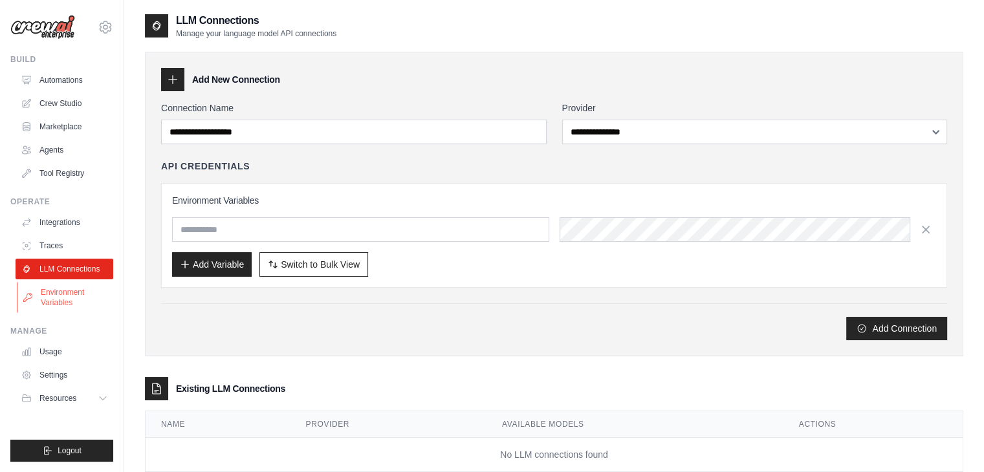
scroll to position [32, 0]
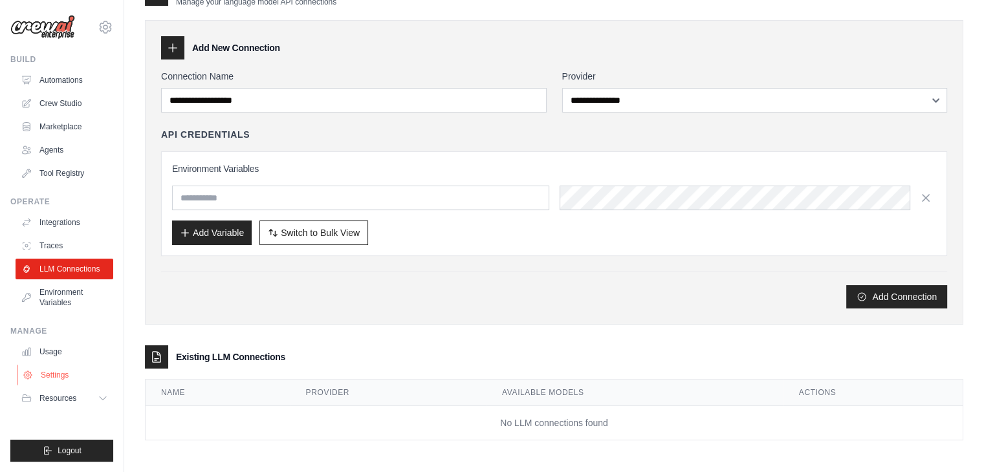
click at [72, 381] on link "Settings" at bounding box center [66, 375] width 98 height 21
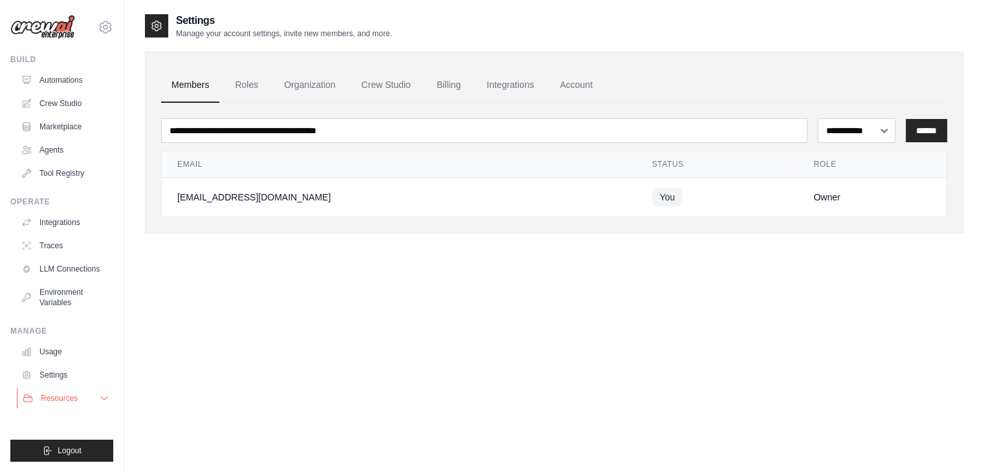
click at [101, 396] on icon at bounding box center [104, 398] width 10 height 10
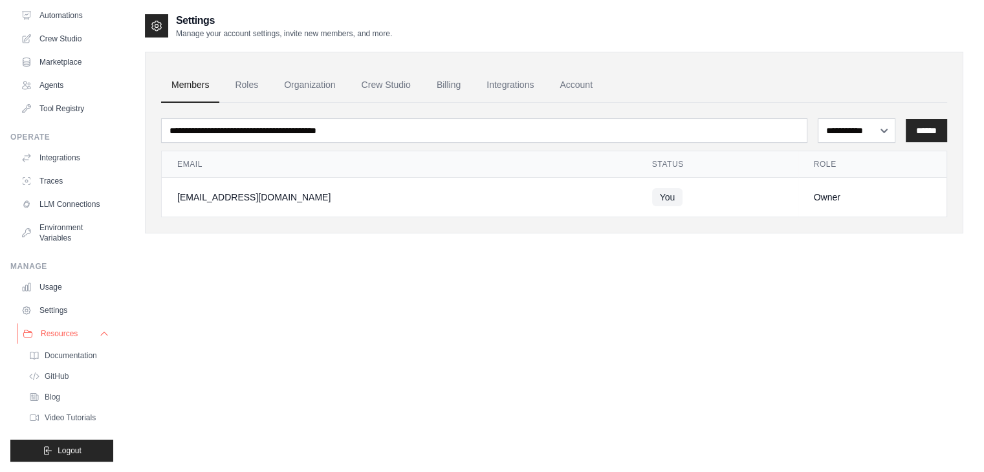
scroll to position [72, 0]
click at [56, 421] on span "Video Tutorials" at bounding box center [71, 418] width 51 height 10
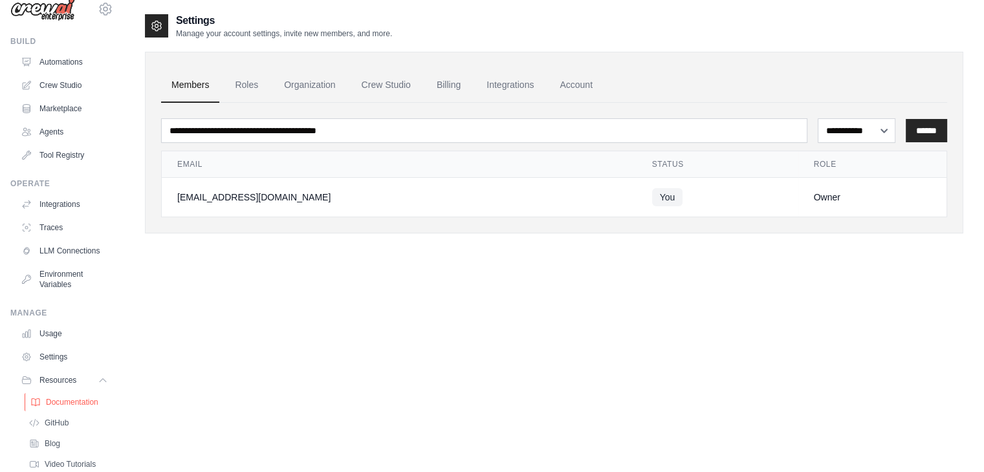
scroll to position [0, 0]
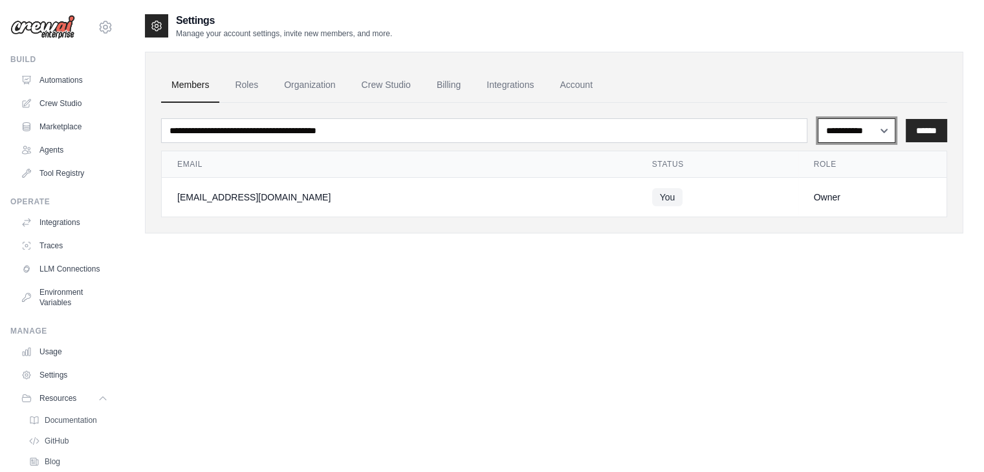
click at [885, 123] on select "**********" at bounding box center [856, 130] width 78 height 25
click at [817, 118] on select "**********" at bounding box center [856, 130] width 78 height 25
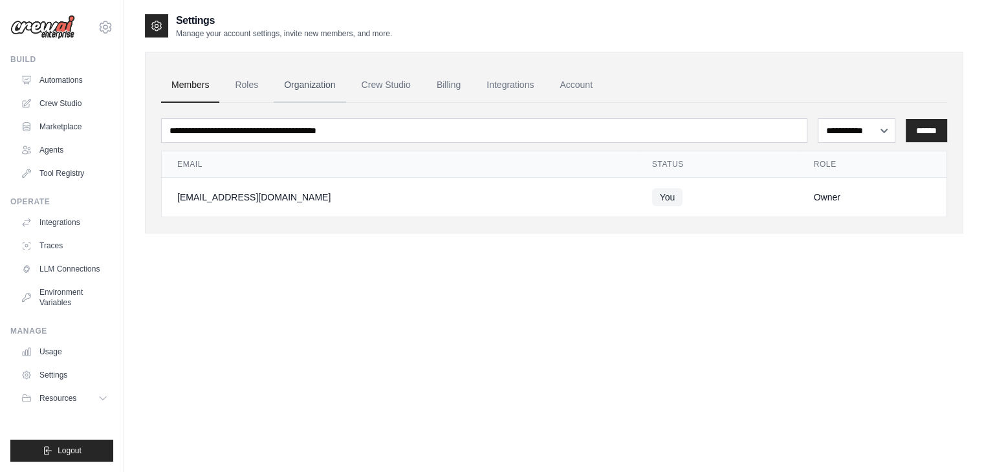
click at [330, 85] on link "Organization" at bounding box center [310, 85] width 72 height 35
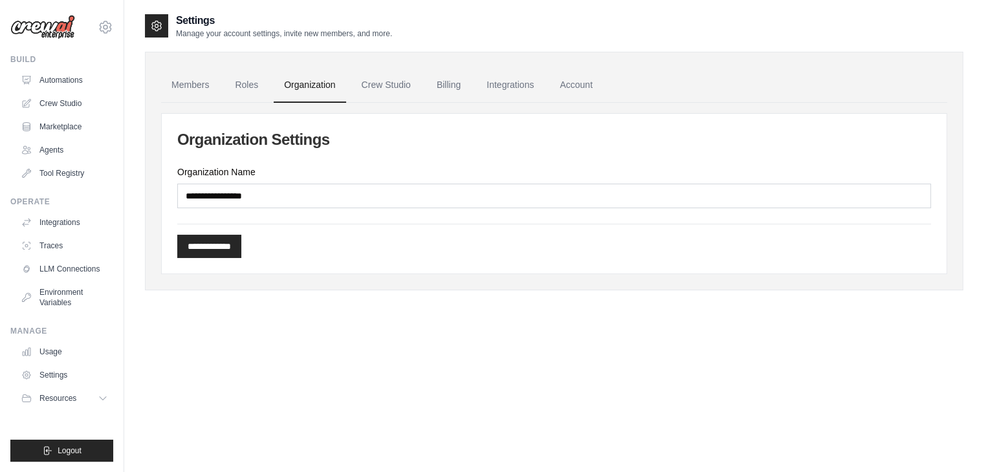
click at [409, 89] on link "Crew Studio" at bounding box center [386, 85] width 70 height 35
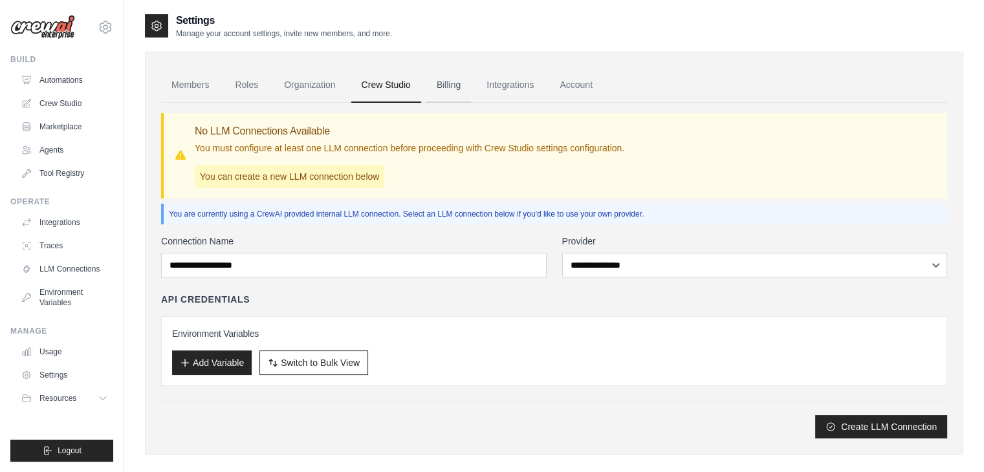
click at [440, 90] on link "Billing" at bounding box center [448, 85] width 45 height 35
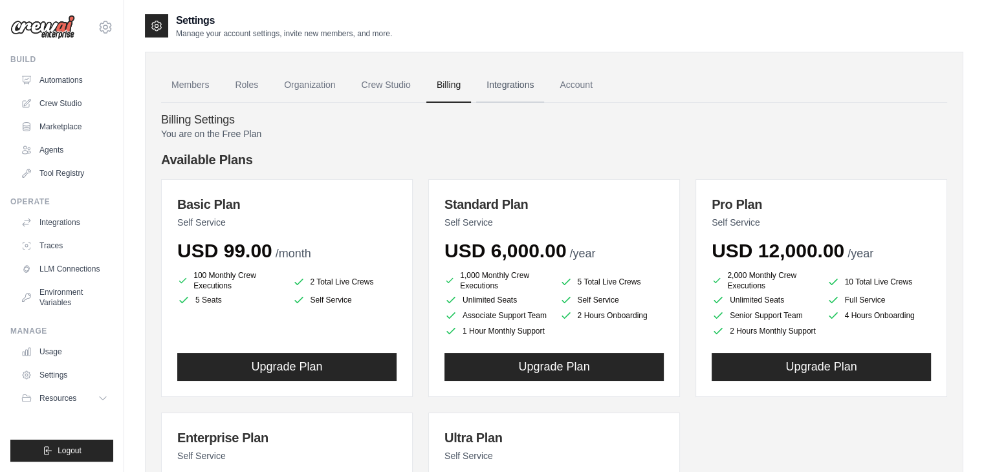
click at [512, 87] on link "Integrations" at bounding box center [510, 85] width 68 height 35
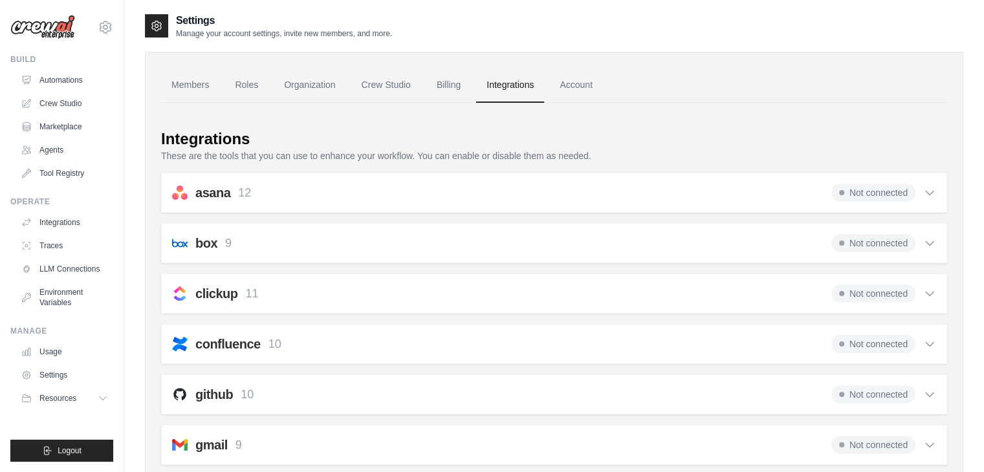
click at [530, 86] on link "Integrations" at bounding box center [510, 85] width 68 height 35
click at [581, 87] on link "Account" at bounding box center [576, 85] width 54 height 35
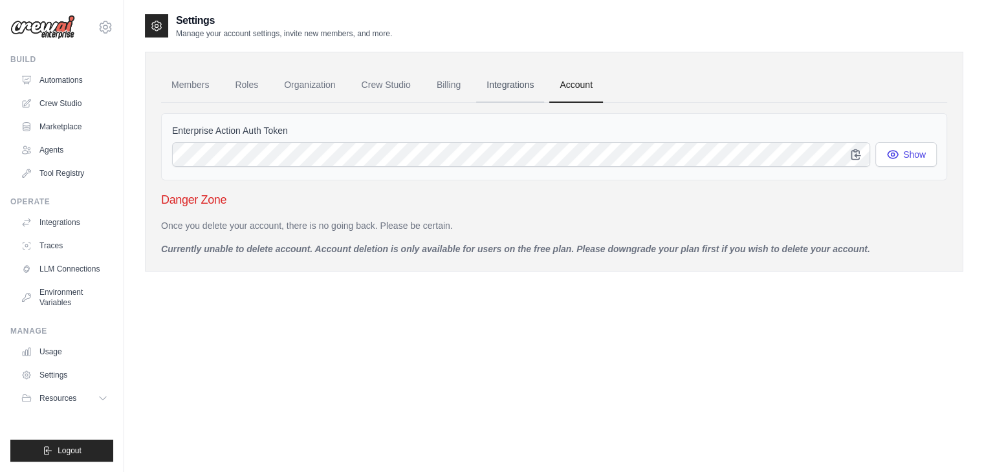
click at [518, 85] on link "Integrations" at bounding box center [510, 85] width 68 height 35
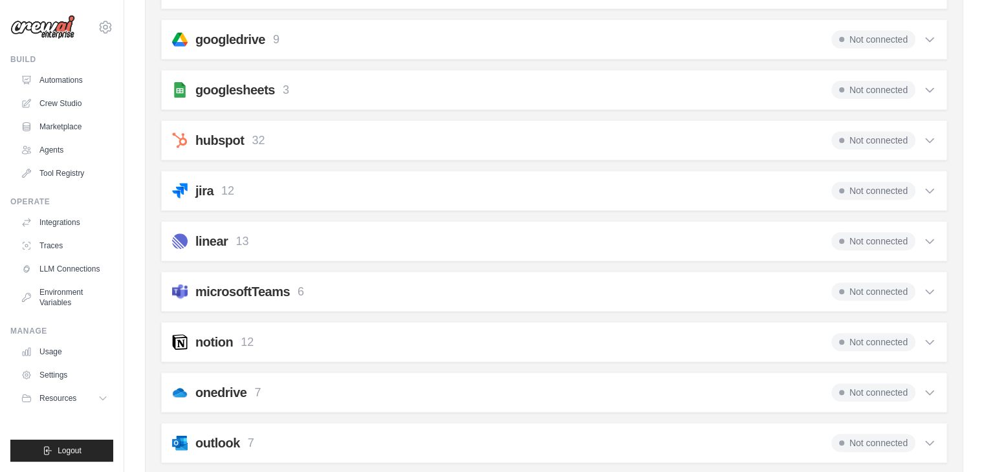
scroll to position [506, 0]
